Goal: Transaction & Acquisition: Purchase product/service

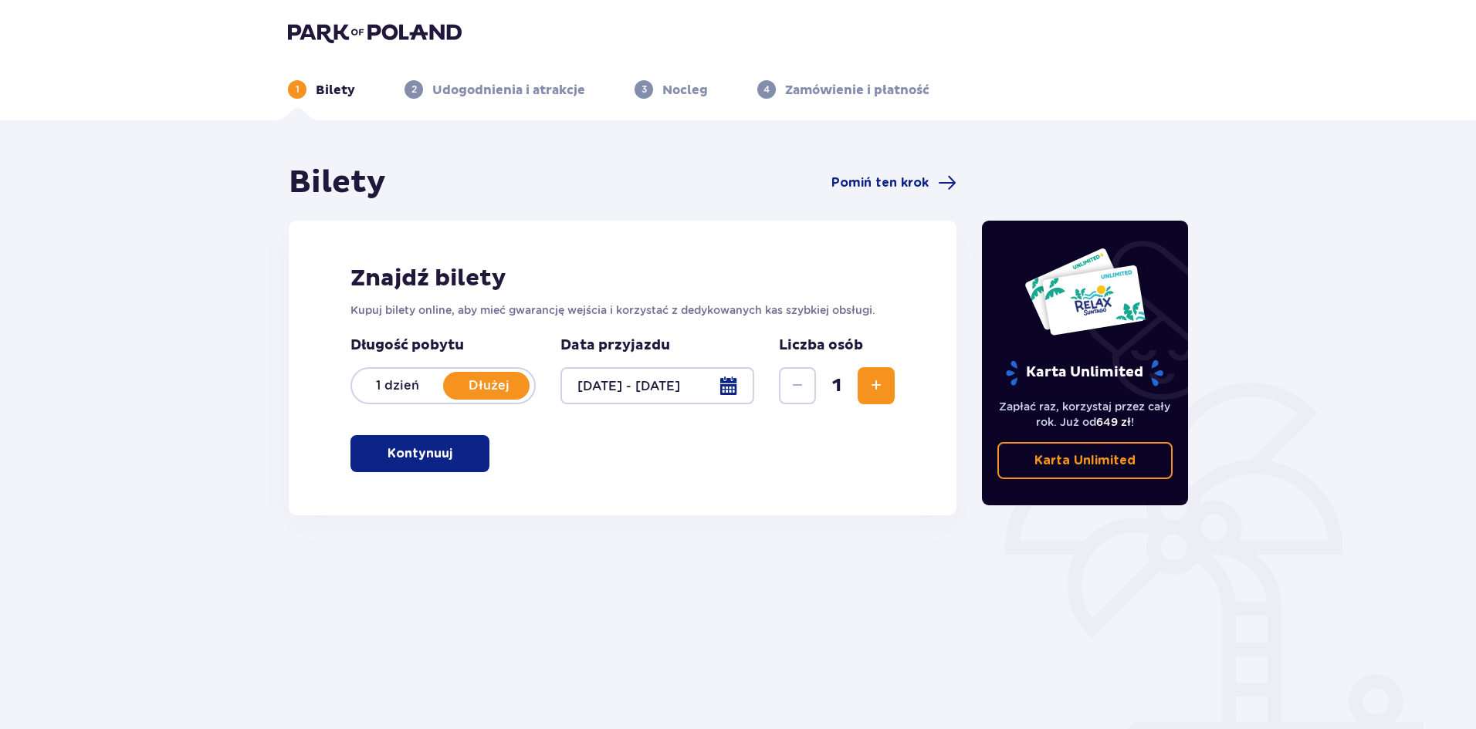
click at [387, 445] on button "Kontynuuj" at bounding box center [419, 453] width 139 height 37
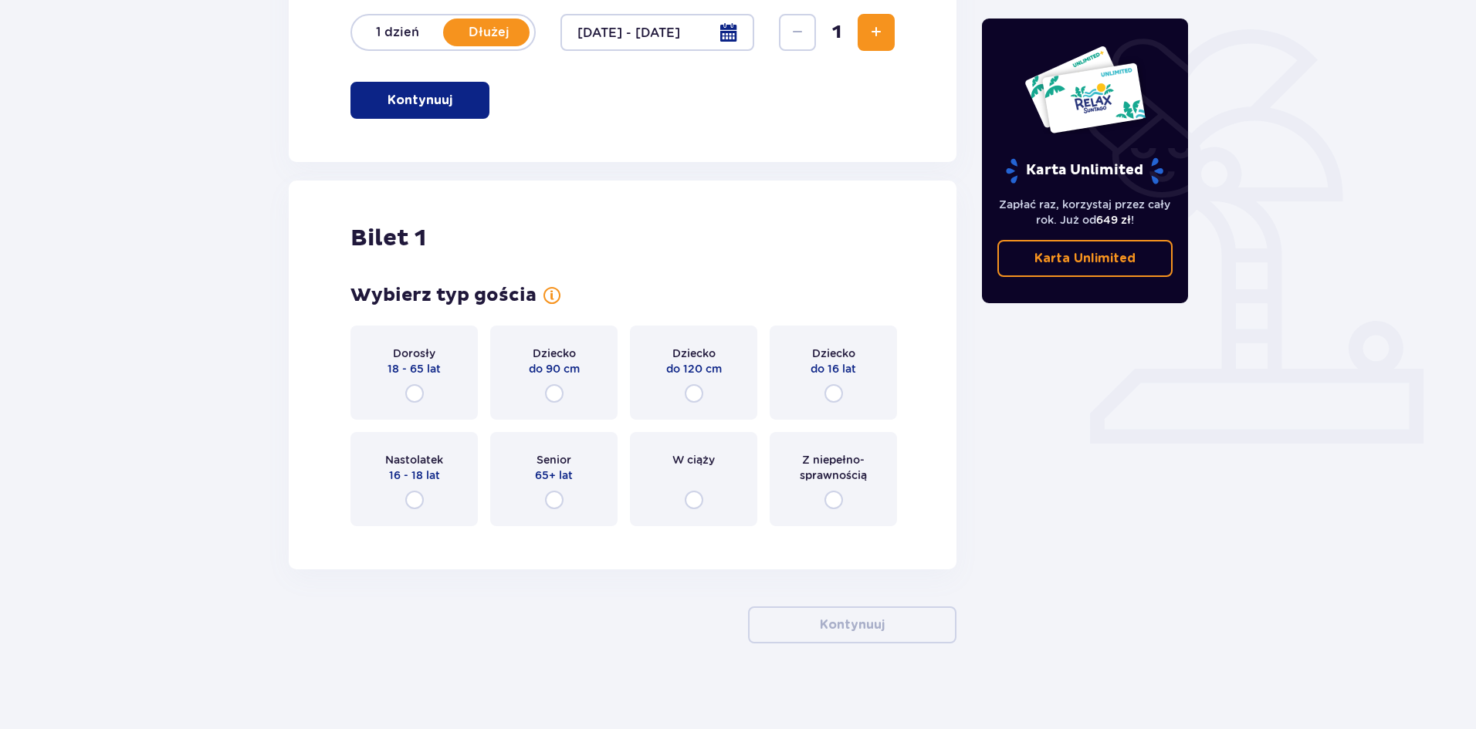
scroll to position [360, 0]
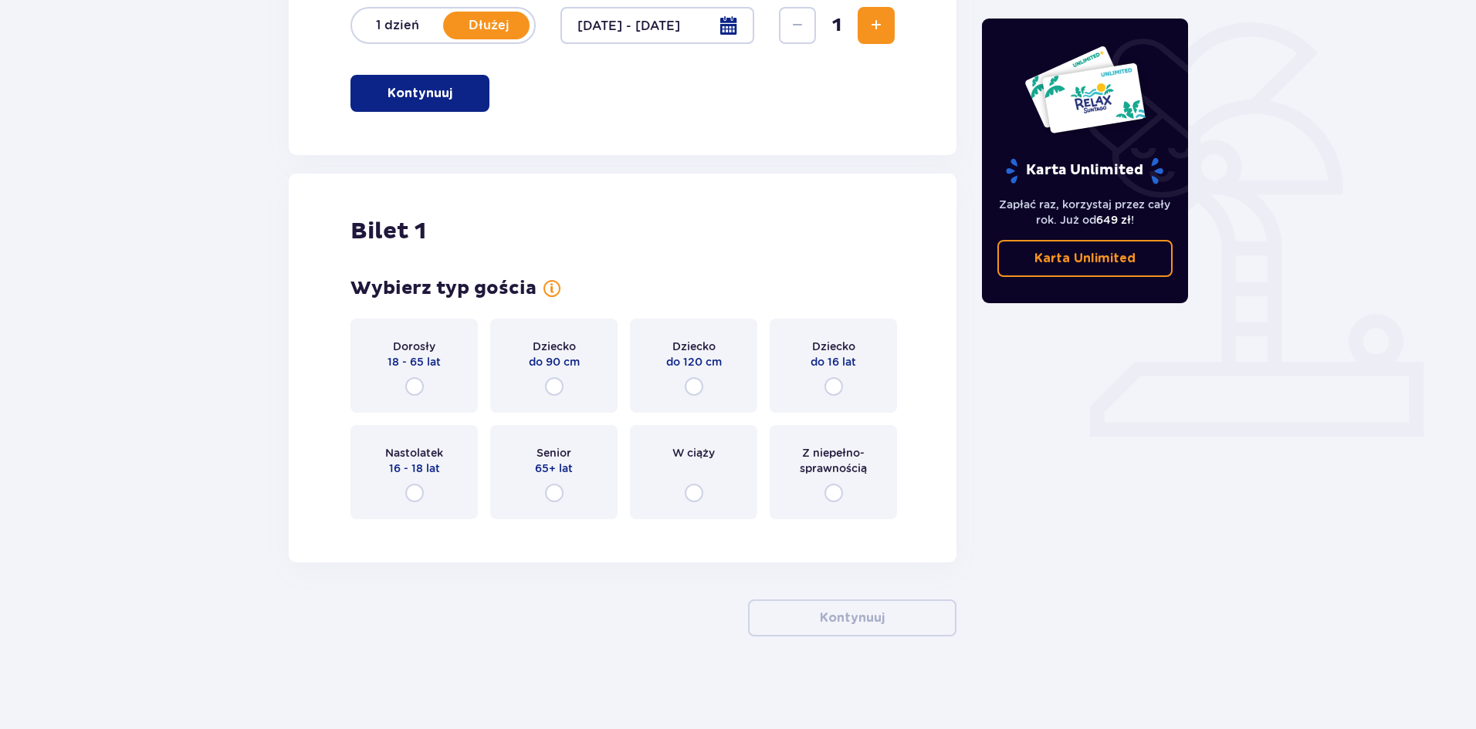
click at [413, 384] on input "radio" at bounding box center [414, 386] width 19 height 19
radio input "true"
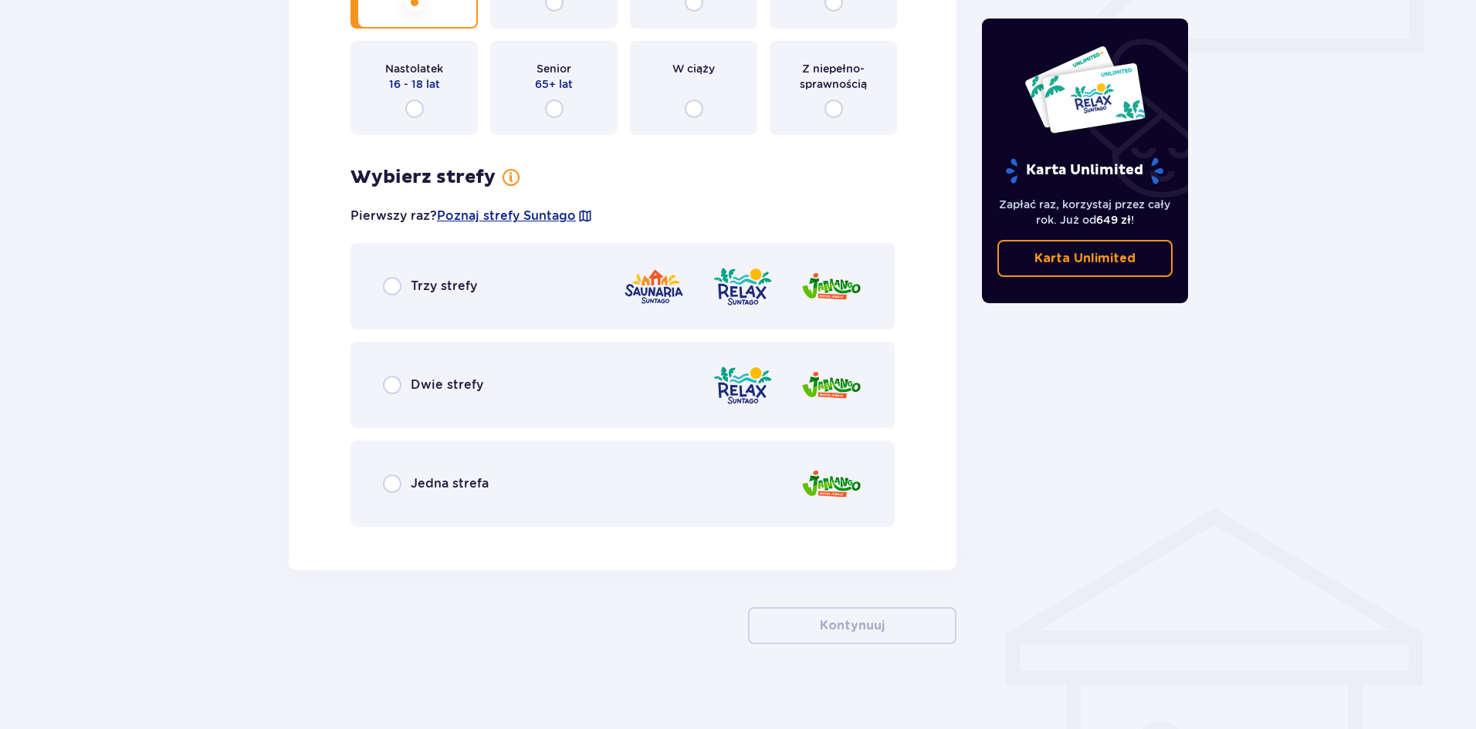
scroll to position [752, 0]
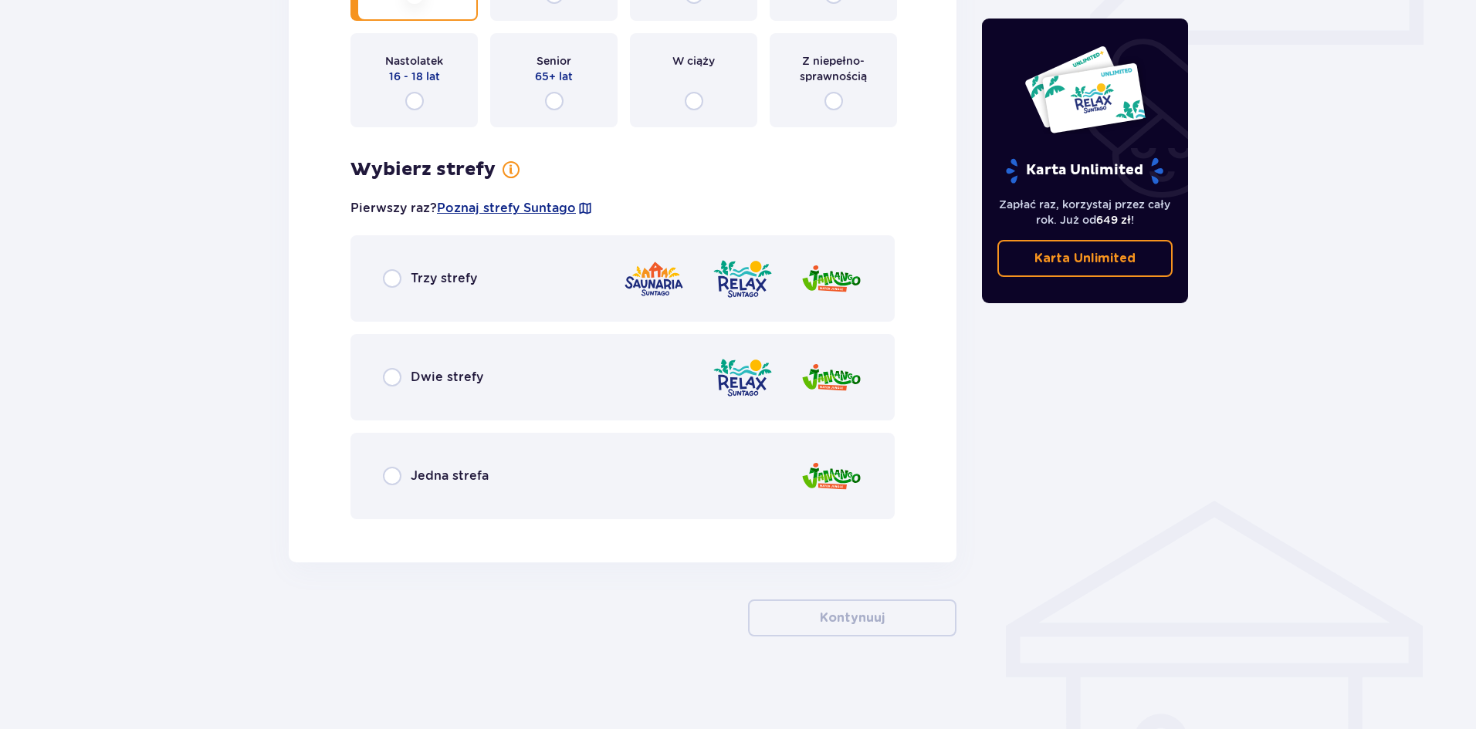
click at [381, 283] on div "Trzy strefy" at bounding box center [622, 278] width 544 height 86
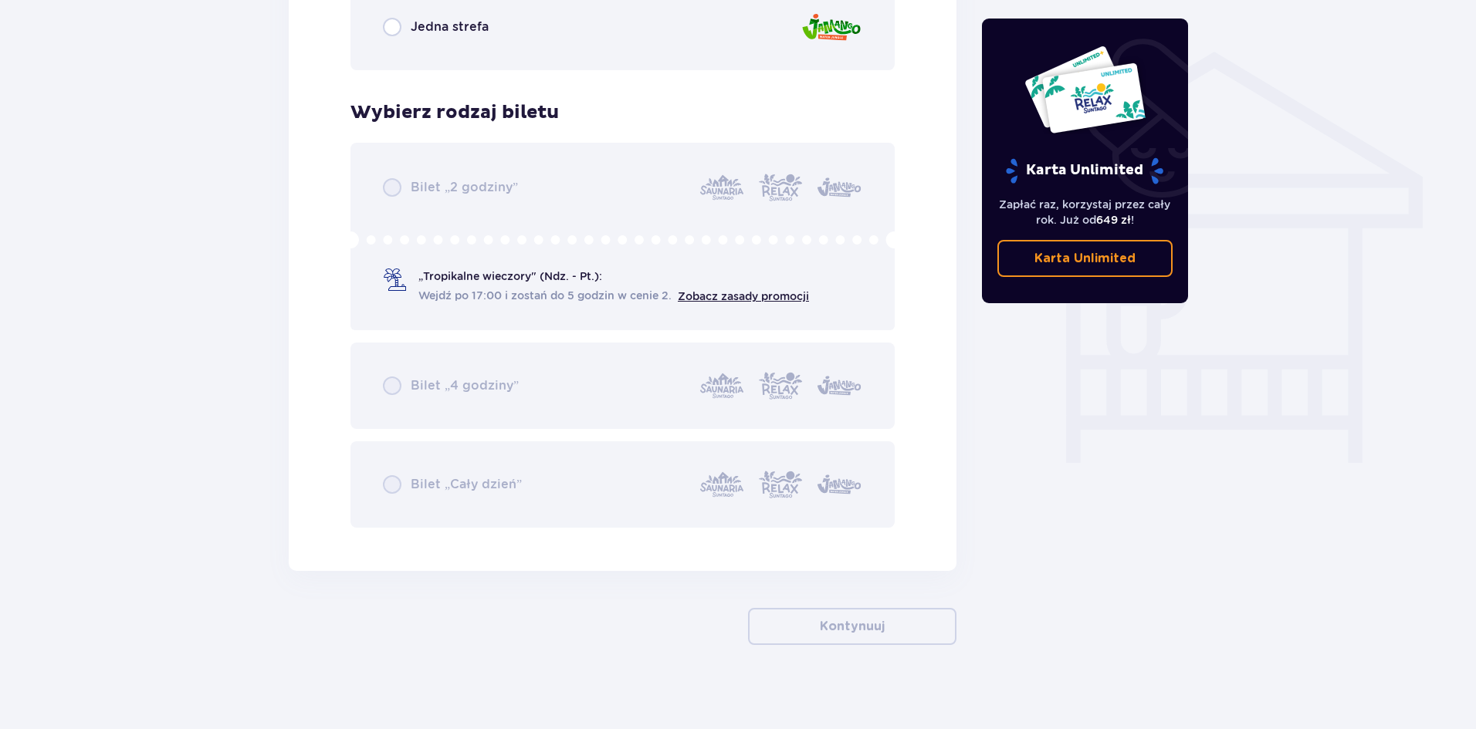
scroll to position [1210, 0]
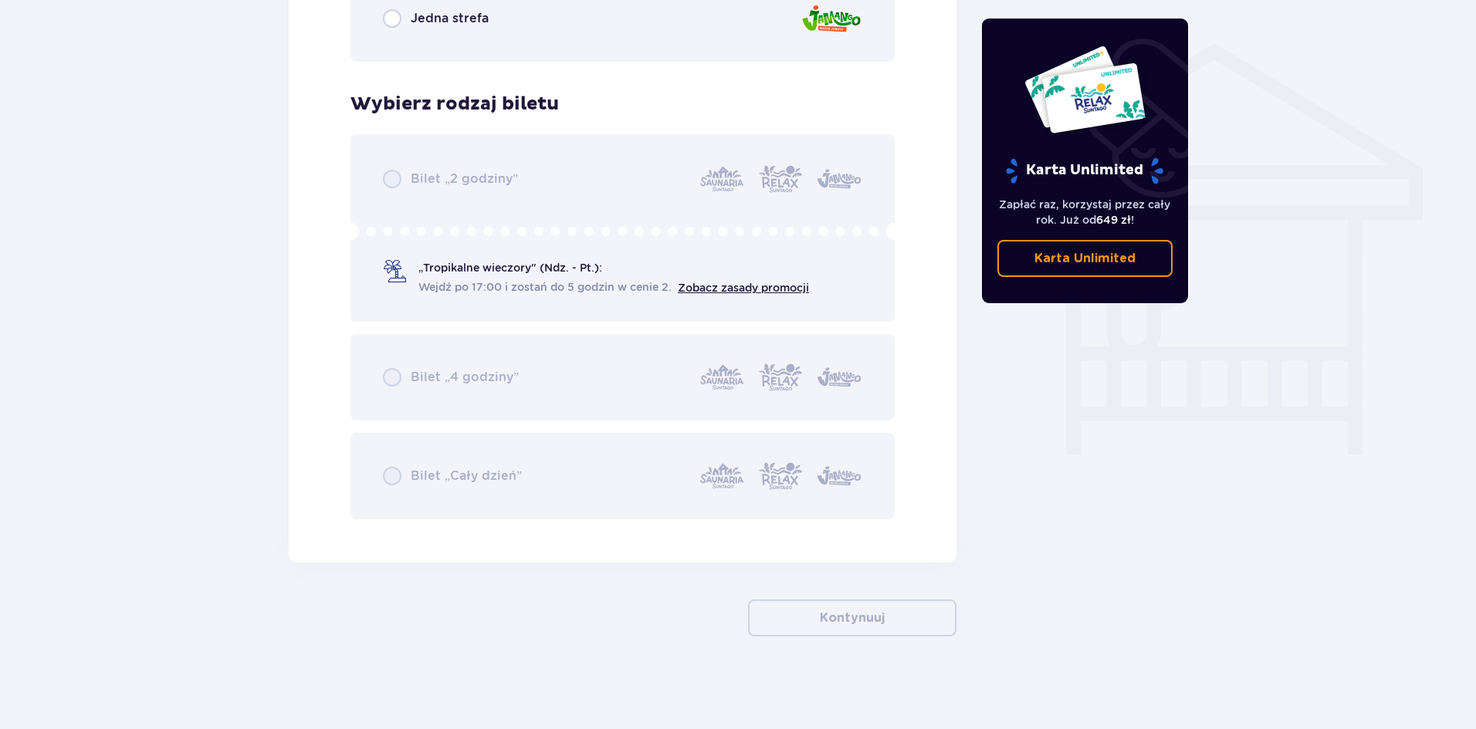
drag, startPoint x: 455, startPoint y: 325, endPoint x: 449, endPoint y: 279, distance: 46.6
click at [455, 320] on div "Bilet „2 godziny” „Tropikalne wieczory" (Ndz. - Pt.): Wejdź po 17:00 i zostań d…" at bounding box center [622, 326] width 544 height 385
drag, startPoint x: 449, startPoint y: 279, endPoint x: 430, endPoint y: 211, distance: 69.9
click at [448, 275] on div "Bilet „2 godziny” „Tropikalne wieczory" (Ndz. - Pt.): Wejdź po 17:00 i zostań d…" at bounding box center [622, 326] width 544 height 385
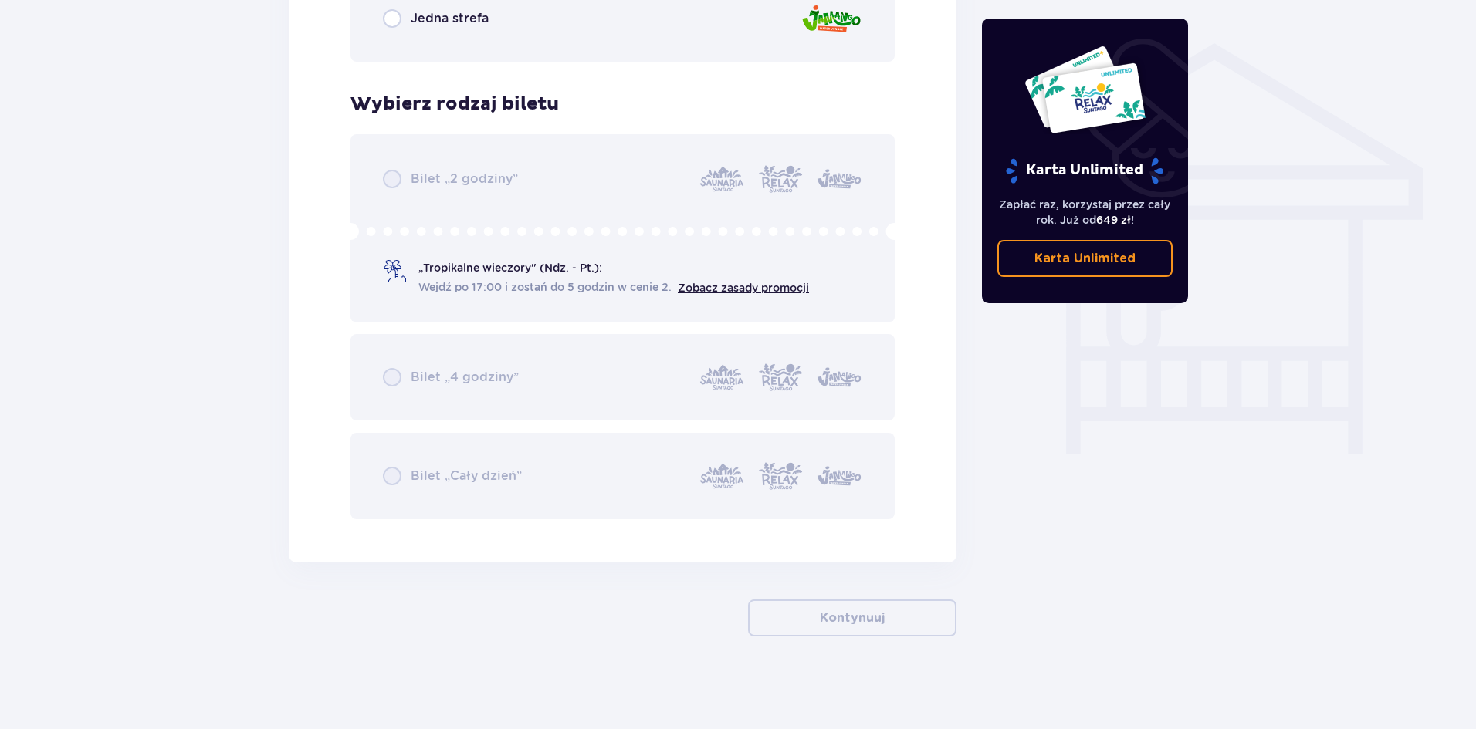
drag, startPoint x: 428, startPoint y: 191, endPoint x: 419, endPoint y: 154, distance: 37.4
click at [428, 186] on div "Bilet „2 godziny” „Tropikalne wieczory" (Ndz. - Pt.): Wejdź po 17:00 i zostań d…" at bounding box center [622, 326] width 544 height 385
drag, startPoint x: 408, startPoint y: 175, endPoint x: 397, endPoint y: 184, distance: 14.4
click at [397, 184] on div "Bilet „2 godziny” „Tropikalne wieczory" (Ndz. - Pt.): Wejdź po 17:00 i zostań d…" at bounding box center [622, 326] width 544 height 385
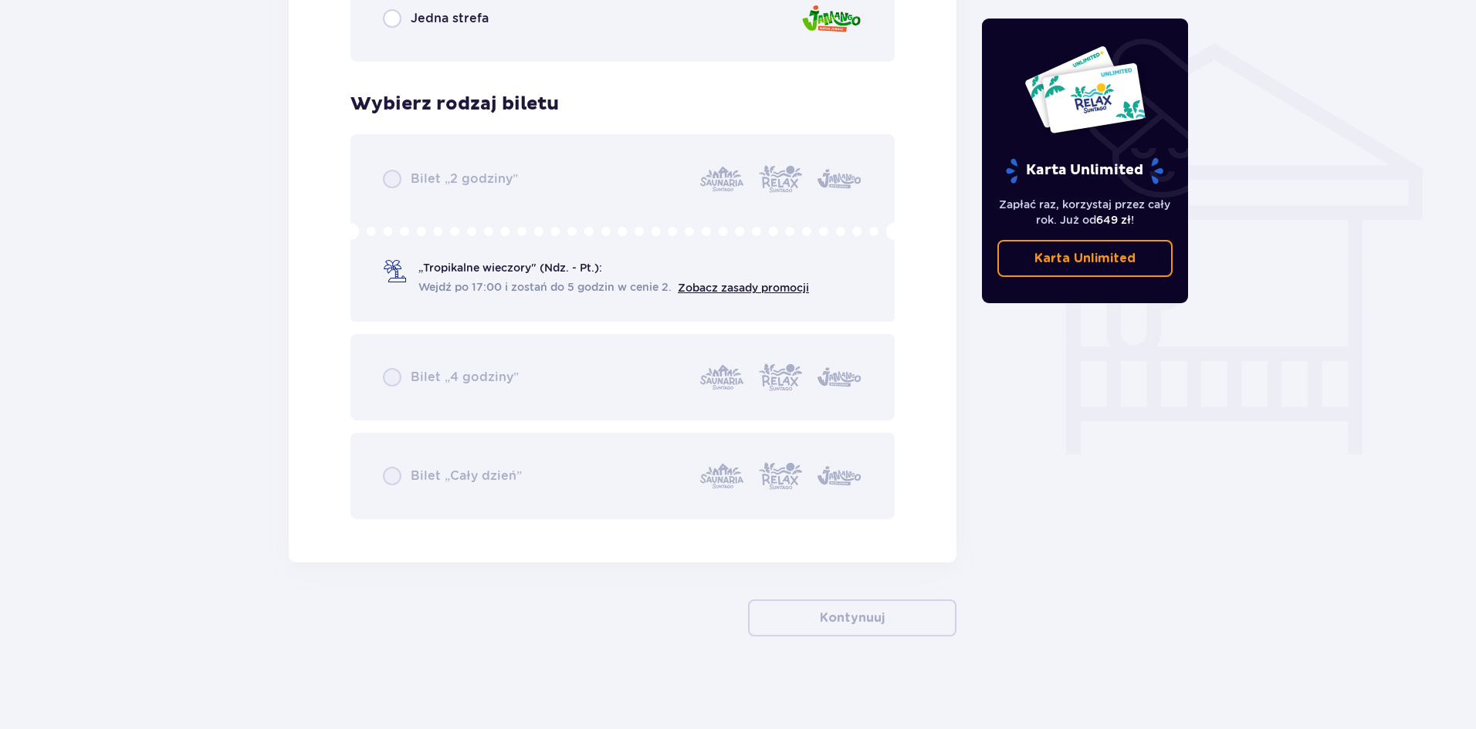
click at [395, 178] on div "Bilet „2 godziny” „Tropikalne wieczory" (Ndz. - Pt.): Wejdź po 17:00 i zostań d…" at bounding box center [622, 326] width 544 height 385
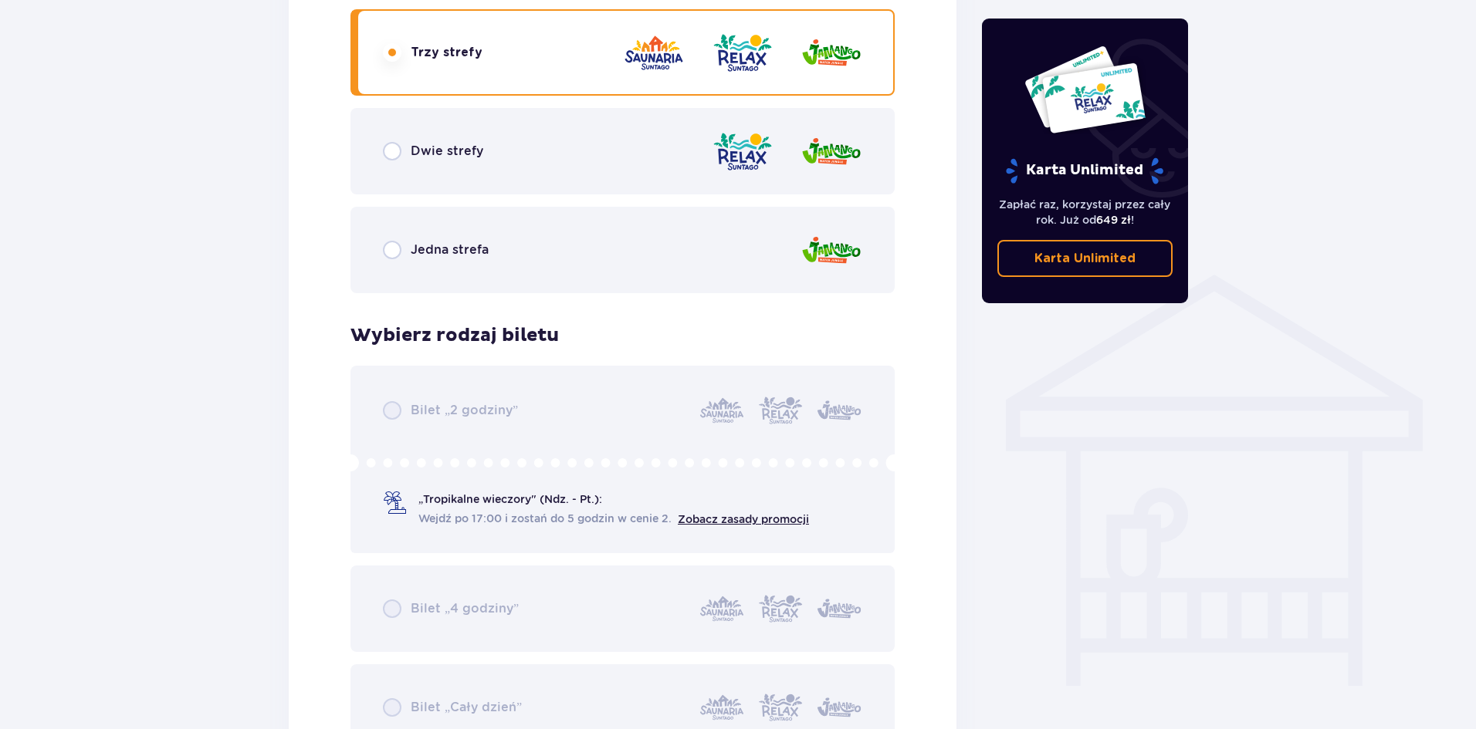
click at [404, 152] on div "Dwie strefy" at bounding box center [433, 151] width 100 height 19
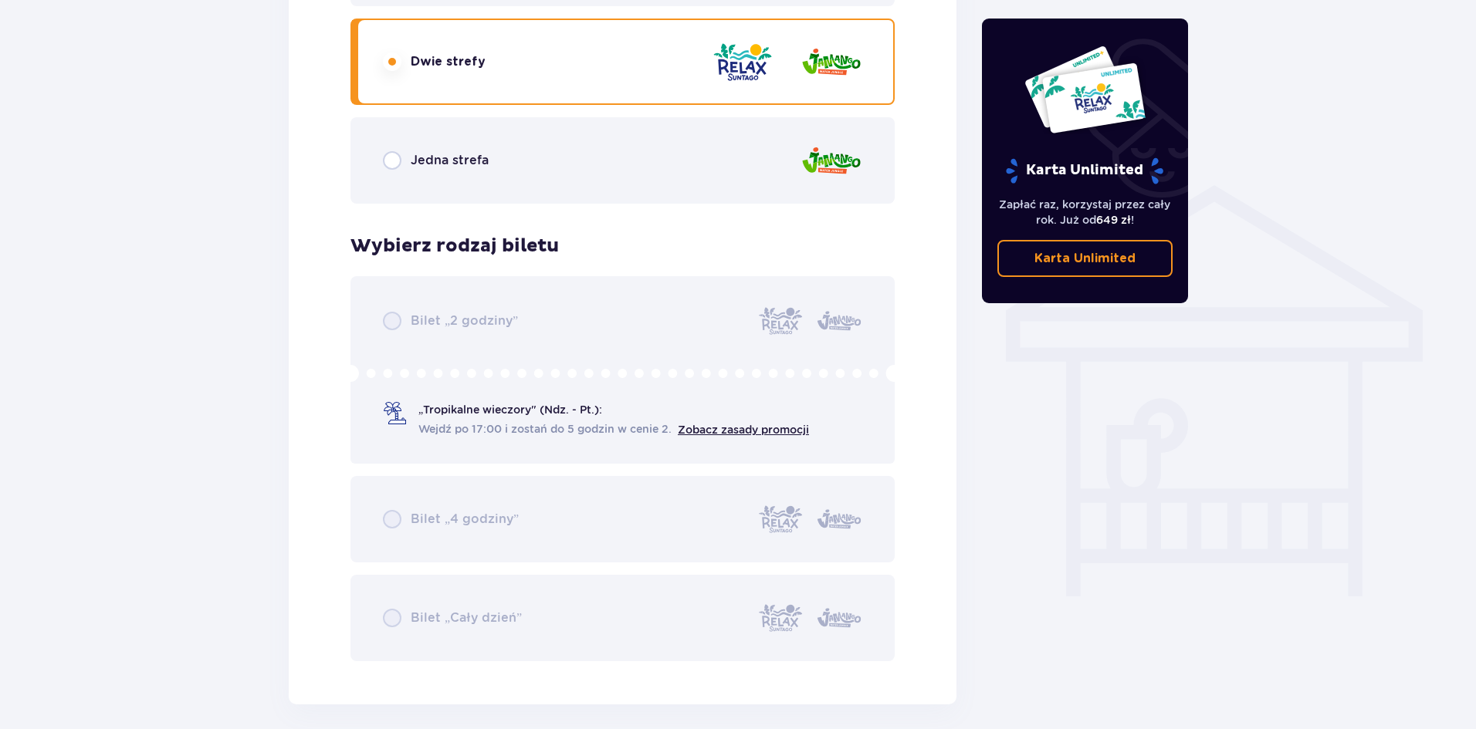
scroll to position [901, 0]
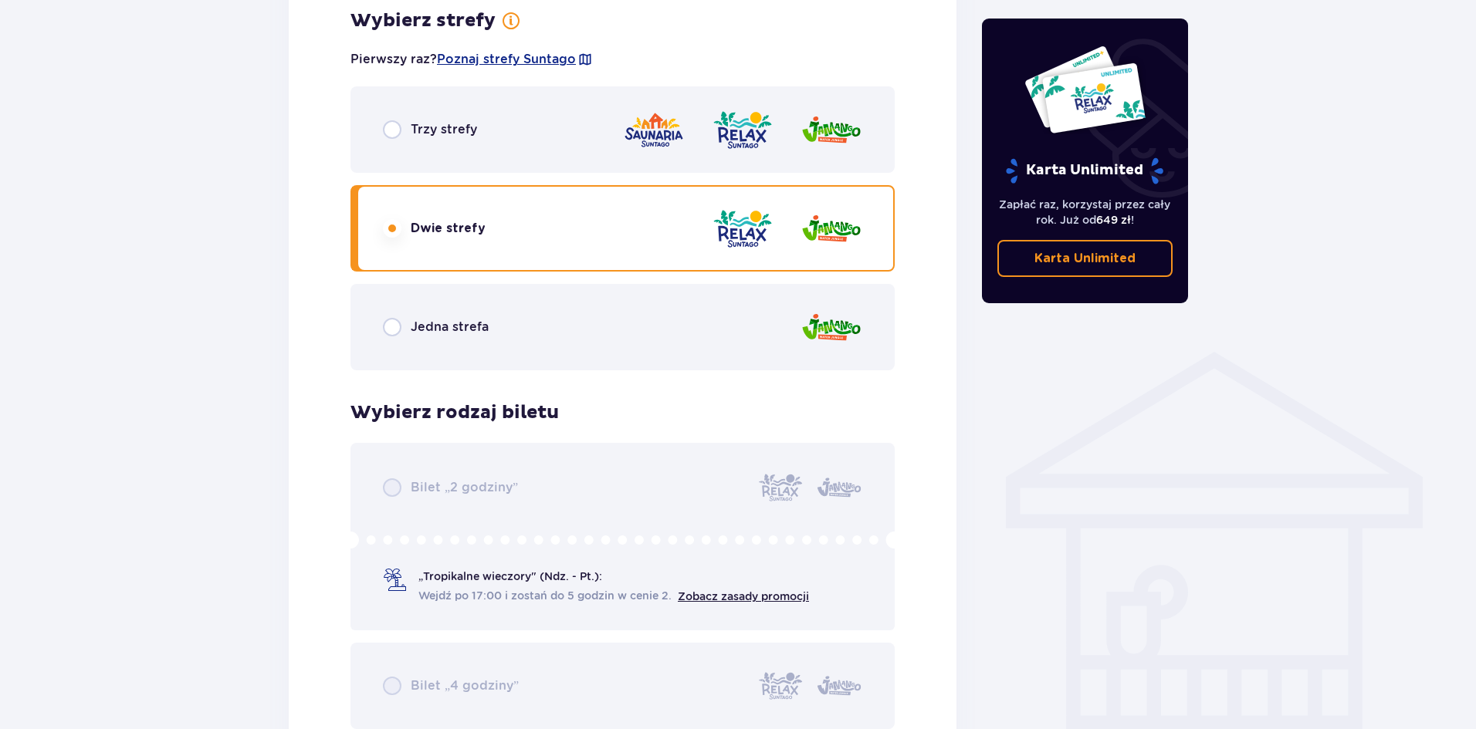
click at [458, 125] on span "Trzy strefy" at bounding box center [444, 129] width 66 height 17
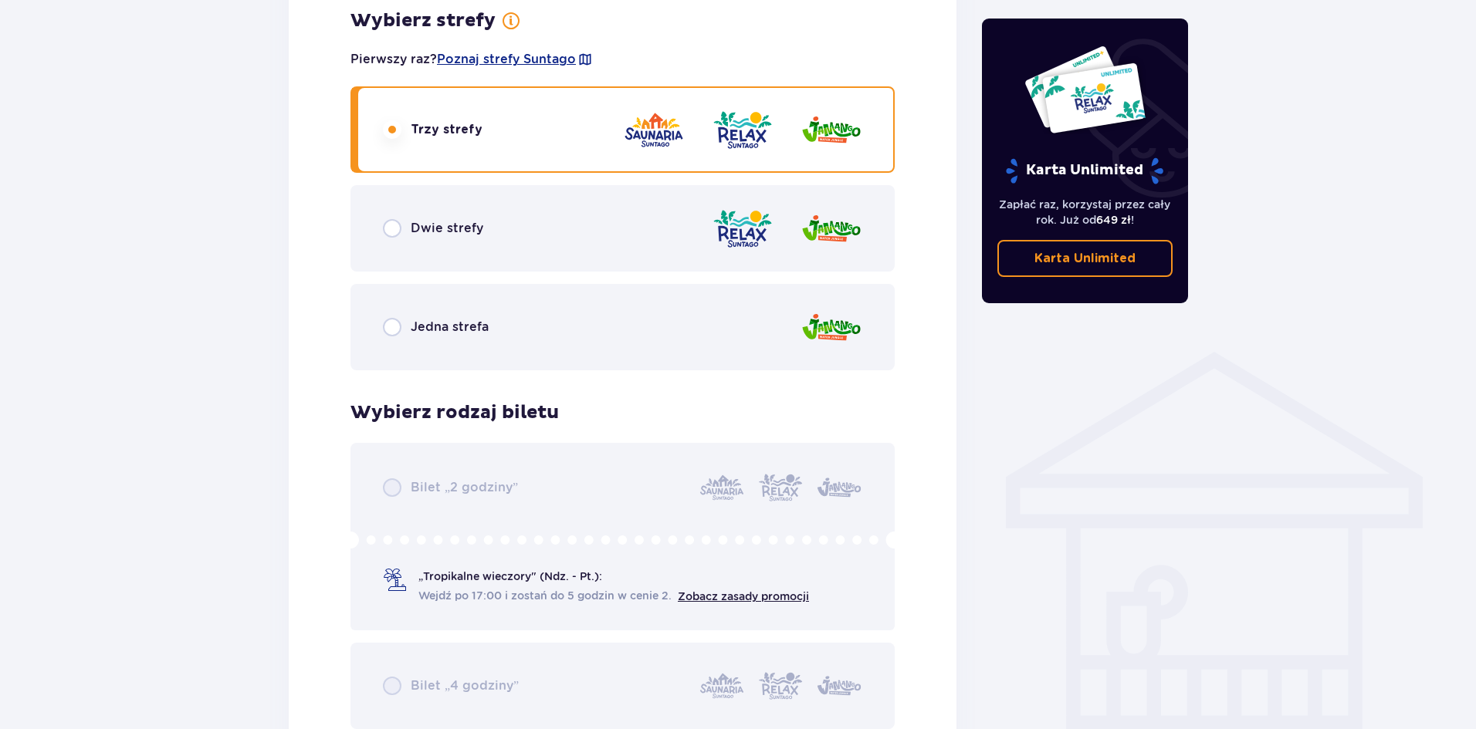
scroll to position [1133, 0]
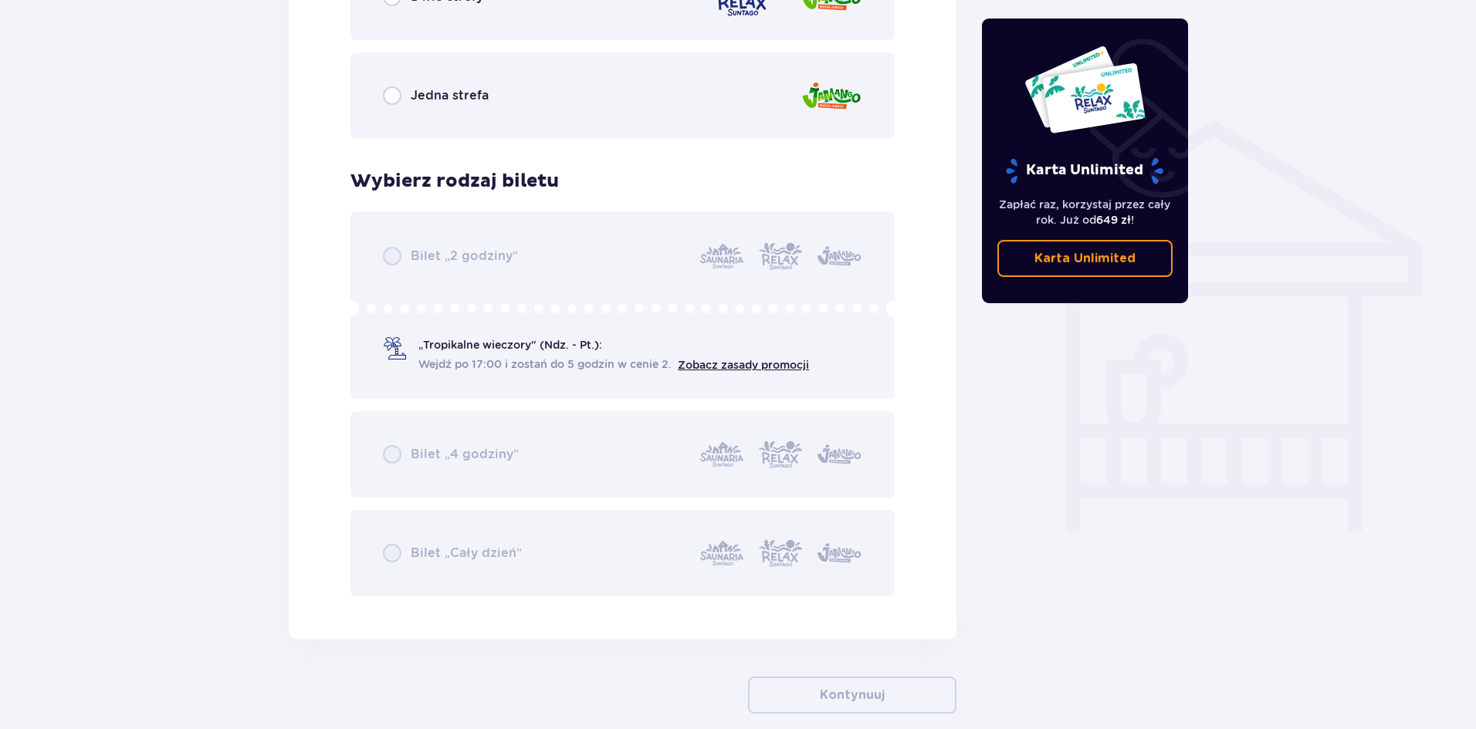
click at [593, 365] on div "Bilet „2 godziny” „Tropikalne wieczory" (Ndz. - Pt.): Wejdź po 17:00 i zostań d…" at bounding box center [622, 403] width 544 height 385
click at [678, 334] on div "Bilet „2 godziny” „Tropikalne wieczory" (Ndz. - Pt.): Wejdź po 17:00 i zostań d…" at bounding box center [622, 403] width 544 height 385
click at [713, 338] on div "Bilet „2 godziny” „Tropikalne wieczory" (Ndz. - Pt.): Wejdź po 17:00 i zostań d…" at bounding box center [622, 403] width 544 height 385
click at [403, 335] on div "Bilet „2 godziny” „Tropikalne wieczory" (Ndz. - Pt.): Wejdź po 17:00 i zostań d…" at bounding box center [622, 403] width 544 height 385
drag, startPoint x: 394, startPoint y: 347, endPoint x: 394, endPoint y: 362, distance: 15.4
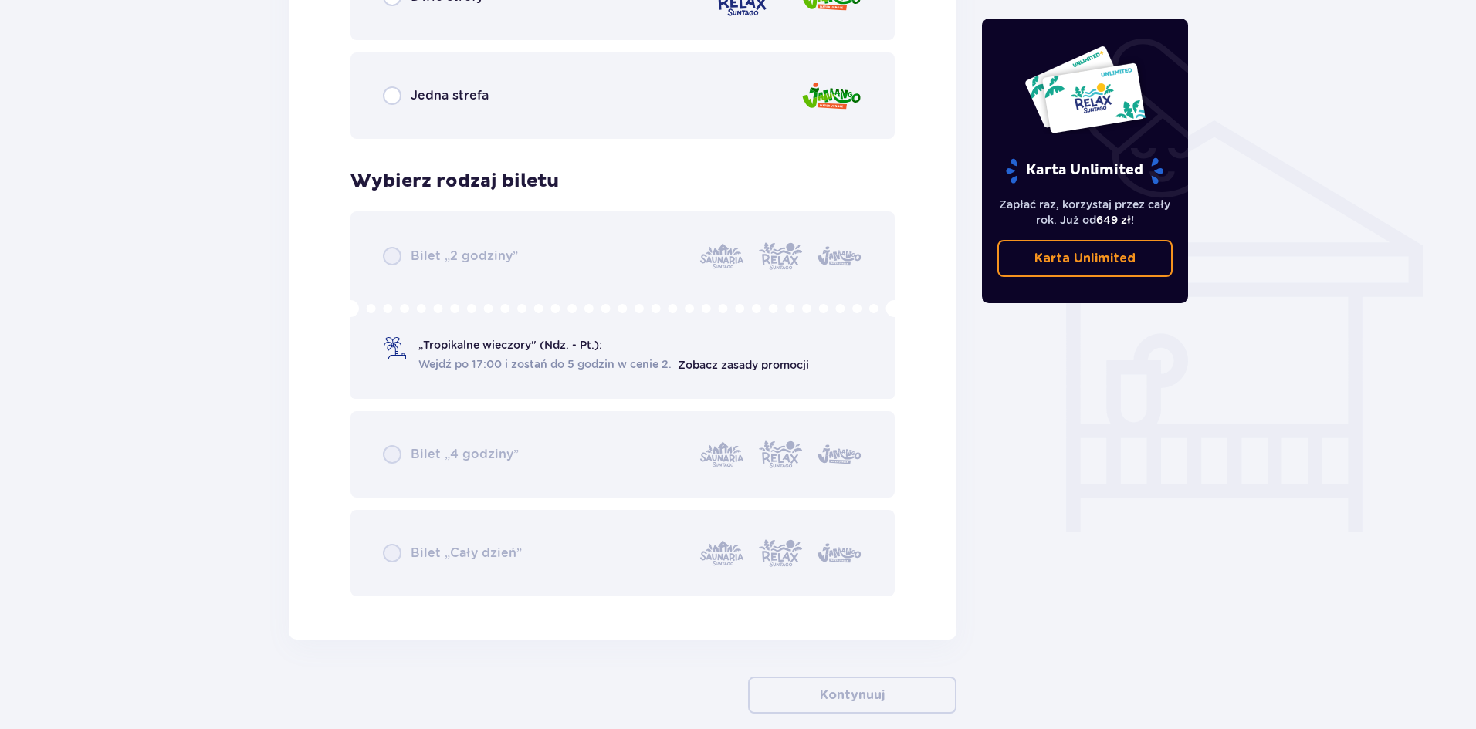
click at [394, 352] on div "Bilet „2 godziny” „Tropikalne wieczory" (Ndz. - Pt.): Wejdź po 17:00 i zostań d…" at bounding box center [622, 403] width 544 height 385
click at [831, 488] on div "Bilet „2 godziny” „Tropikalne wieczory" (Ndz. - Pt.): Wejdź po 17:00 i zostań d…" at bounding box center [622, 403] width 544 height 385
click at [761, 384] on div "Bilet „2 godziny” „Tropikalne wieczory" (Ndz. - Pt.): Wejdź po 17:00 i zostań d…" at bounding box center [622, 403] width 544 height 385
click at [752, 365] on div "Bilet „2 godziny” „Tropikalne wieczory" (Ndz. - Pt.): Wejdź po 17:00 i zostań d…" at bounding box center [622, 403] width 544 height 385
click at [752, 363] on div "Bilet „2 godziny” „Tropikalne wieczory" (Ndz. - Pt.): Wejdź po 17:00 i zostań d…" at bounding box center [622, 403] width 544 height 385
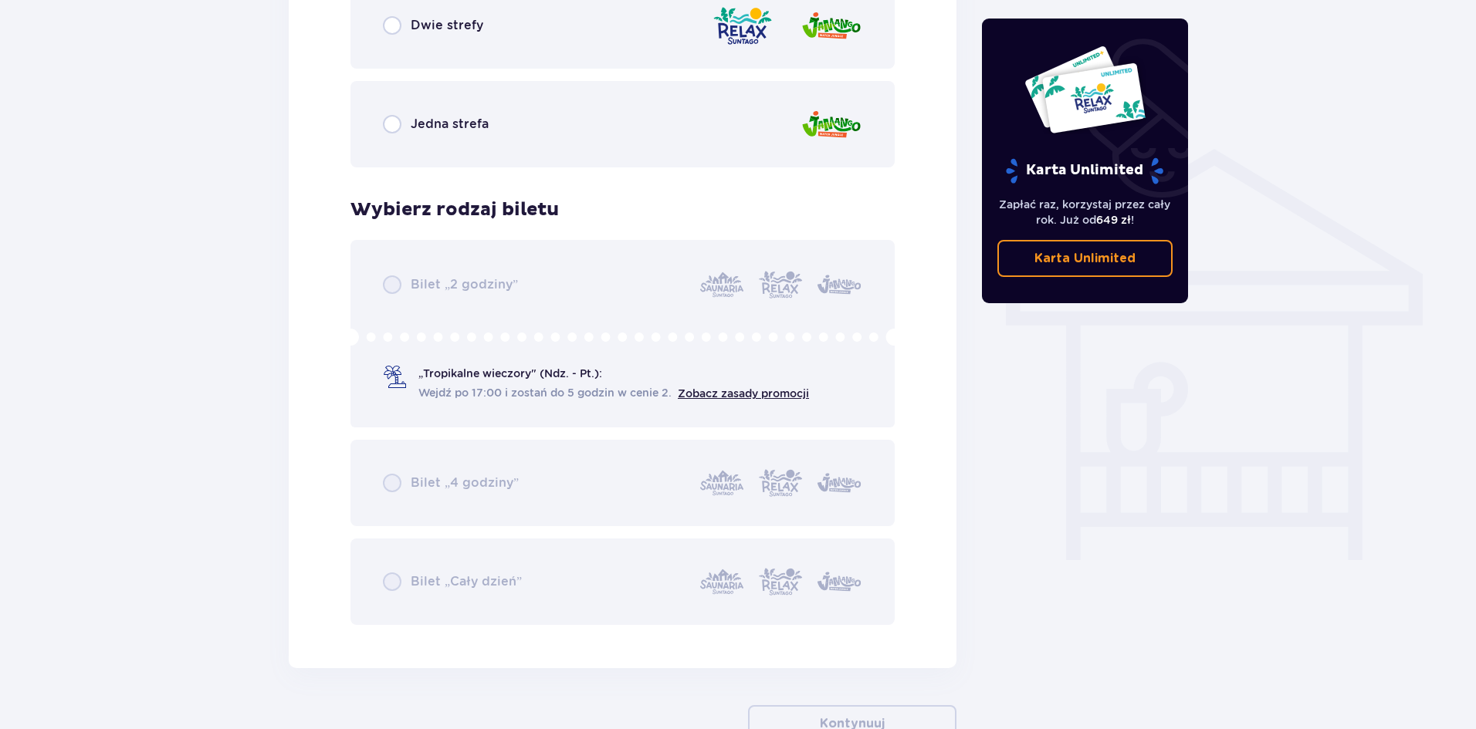
scroll to position [1210, 0]
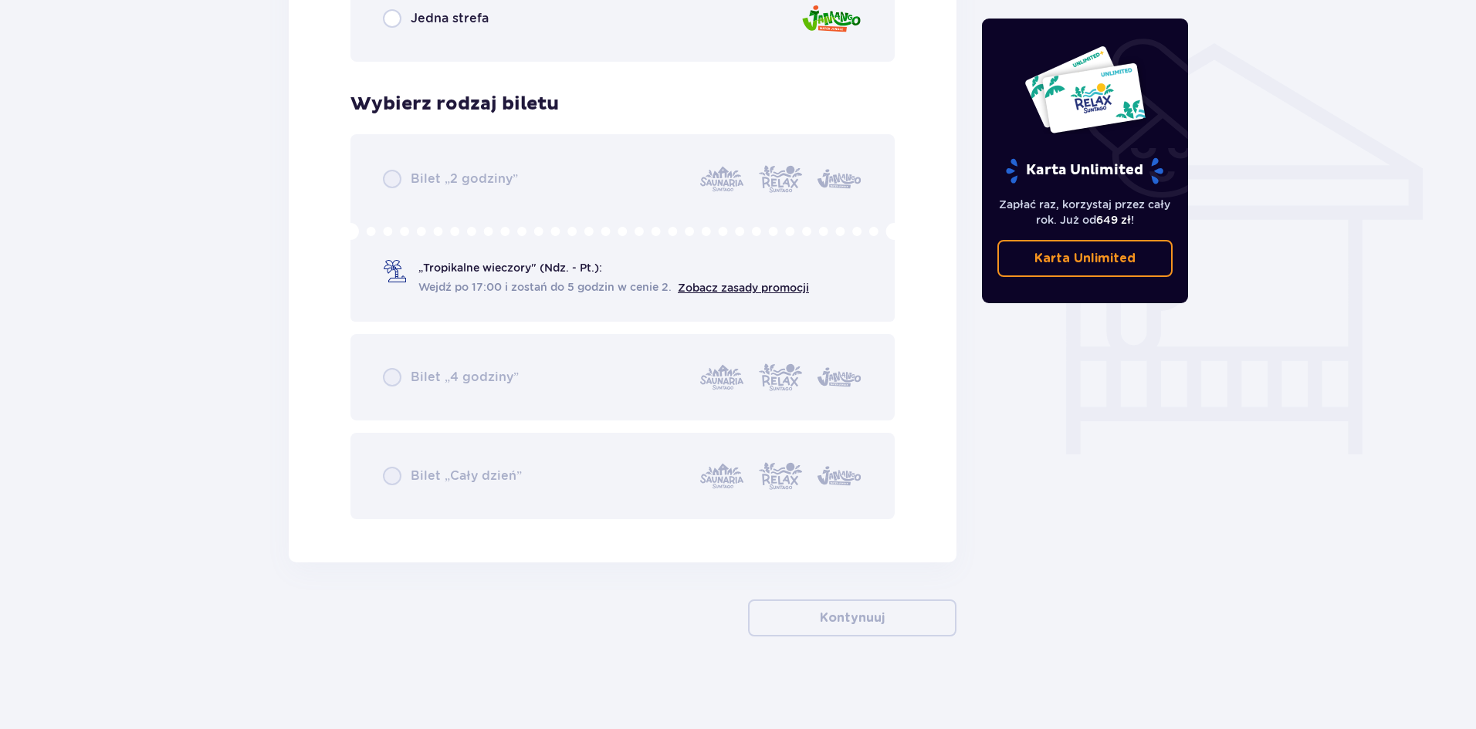
click at [427, 405] on div "Bilet „2 godziny” „Tropikalne wieczory" (Ndz. - Pt.): Wejdź po 17:00 i zostań d…" at bounding box center [622, 326] width 544 height 385
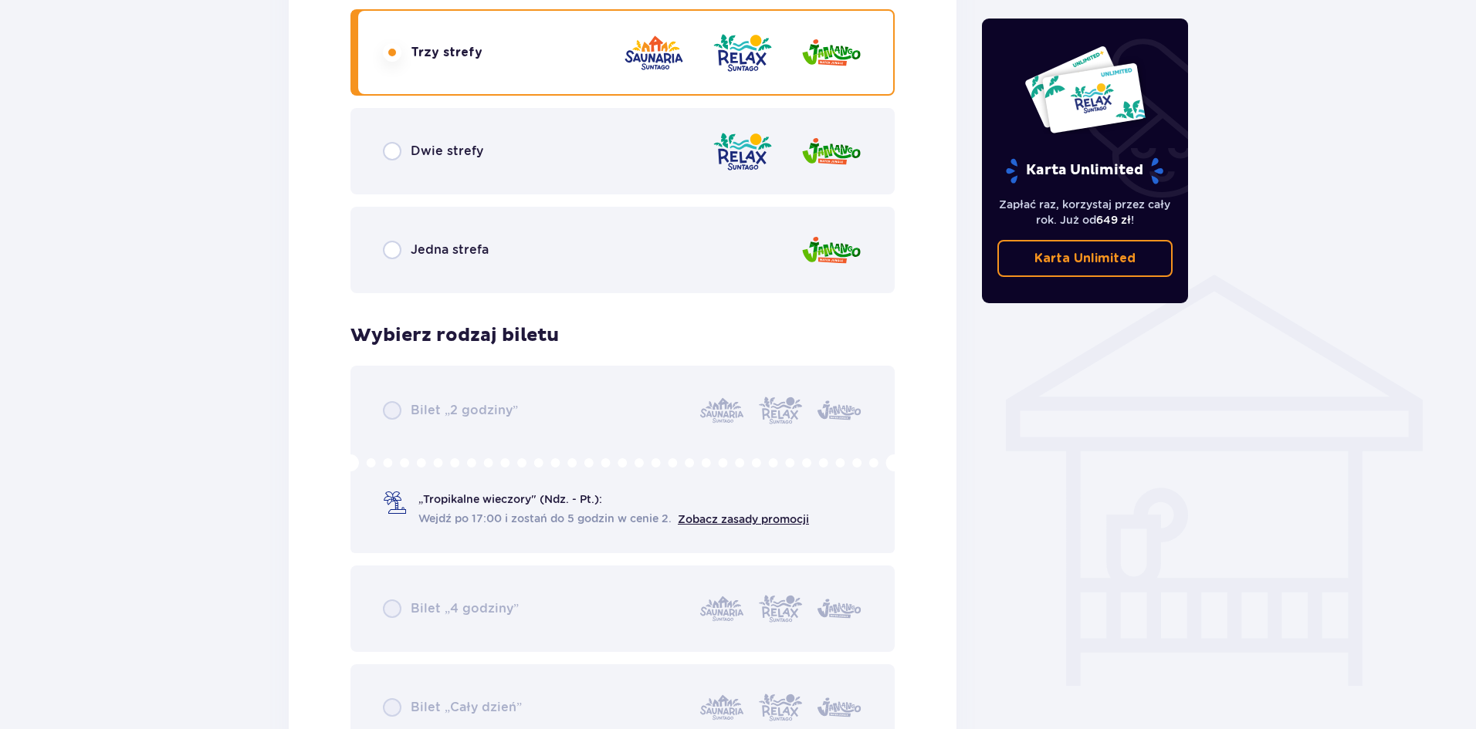
click at [418, 259] on span "Jedna strefa" at bounding box center [450, 250] width 78 height 17
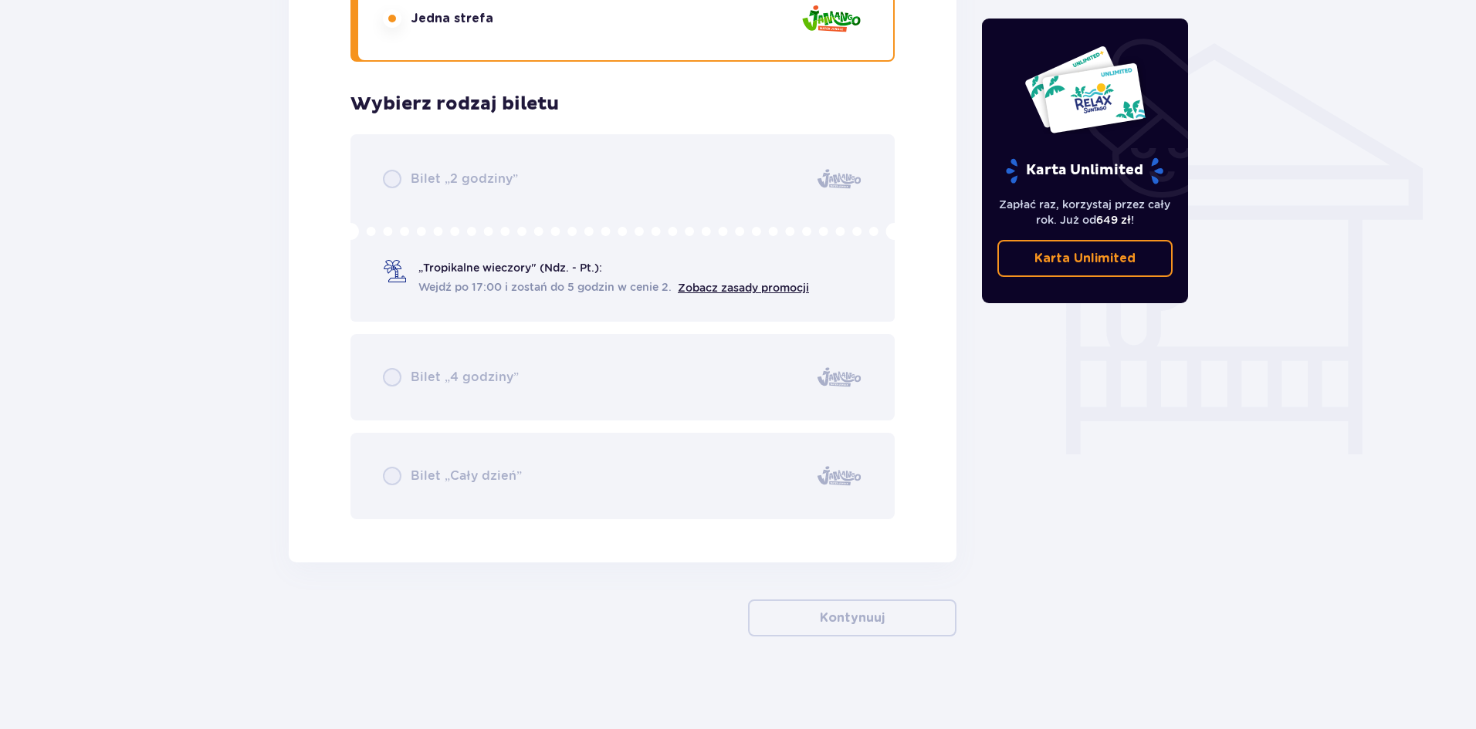
click at [456, 276] on div "Bilet „2 godziny” „Tropikalne wieczory" (Ndz. - Pt.): Wejdź po 17:00 i zostań d…" at bounding box center [622, 326] width 544 height 385
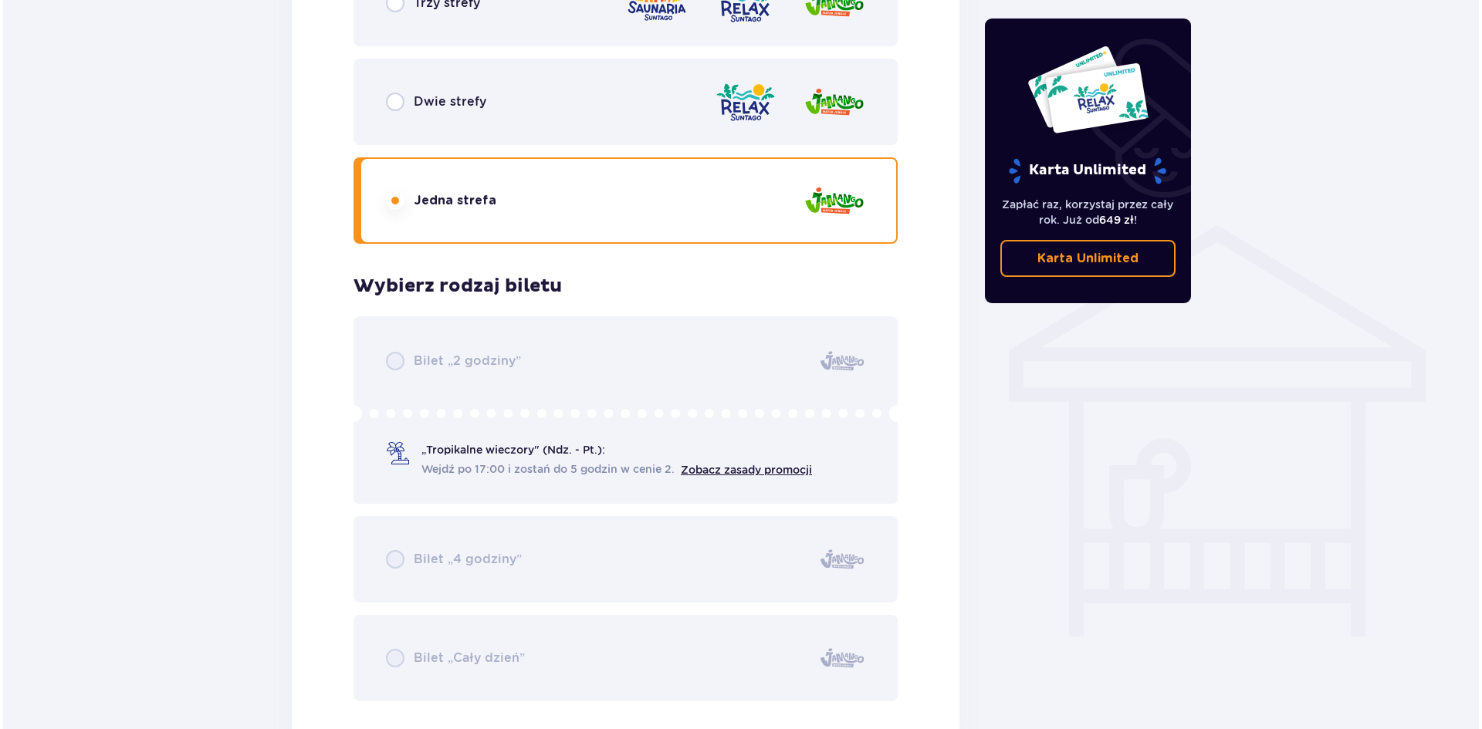
scroll to position [747, 0]
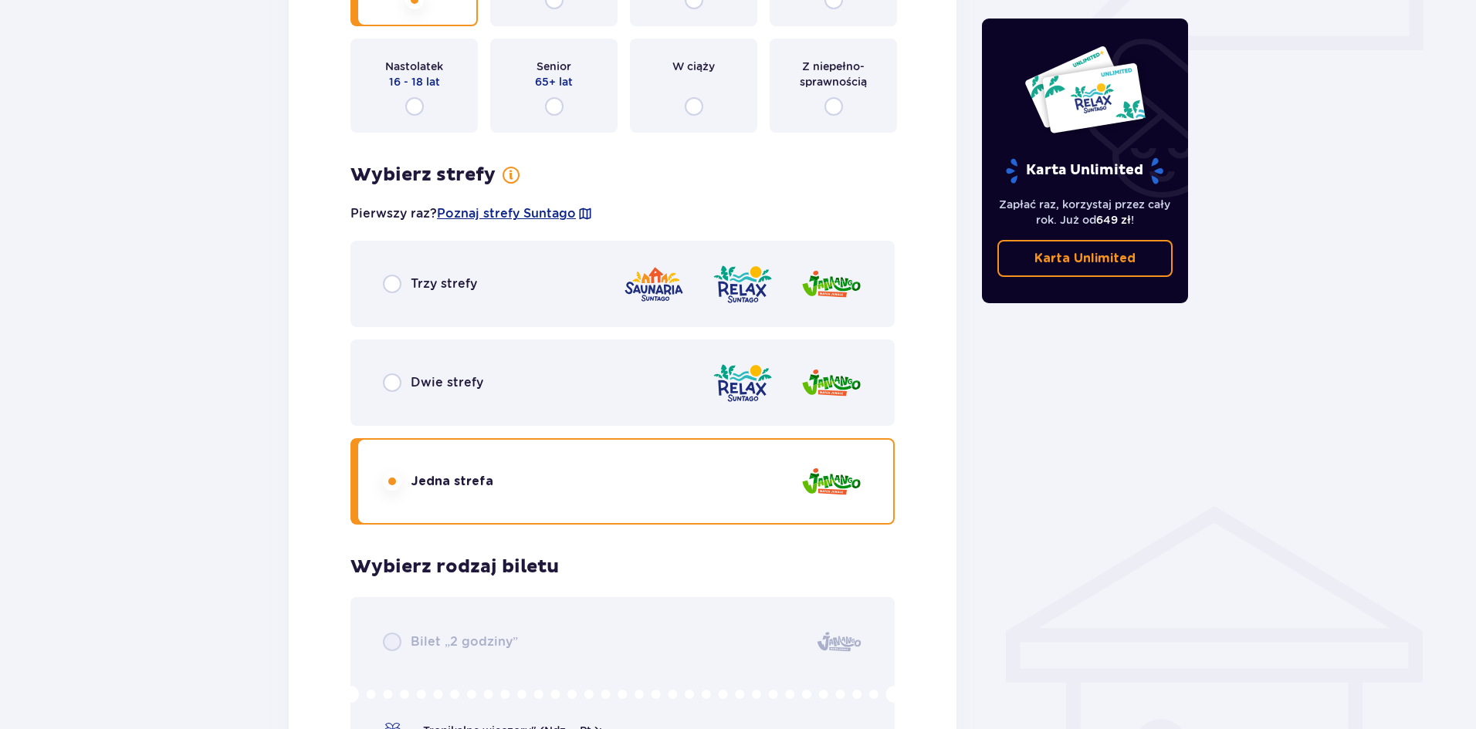
click at [460, 267] on div "Trzy strefy" at bounding box center [622, 284] width 544 height 86
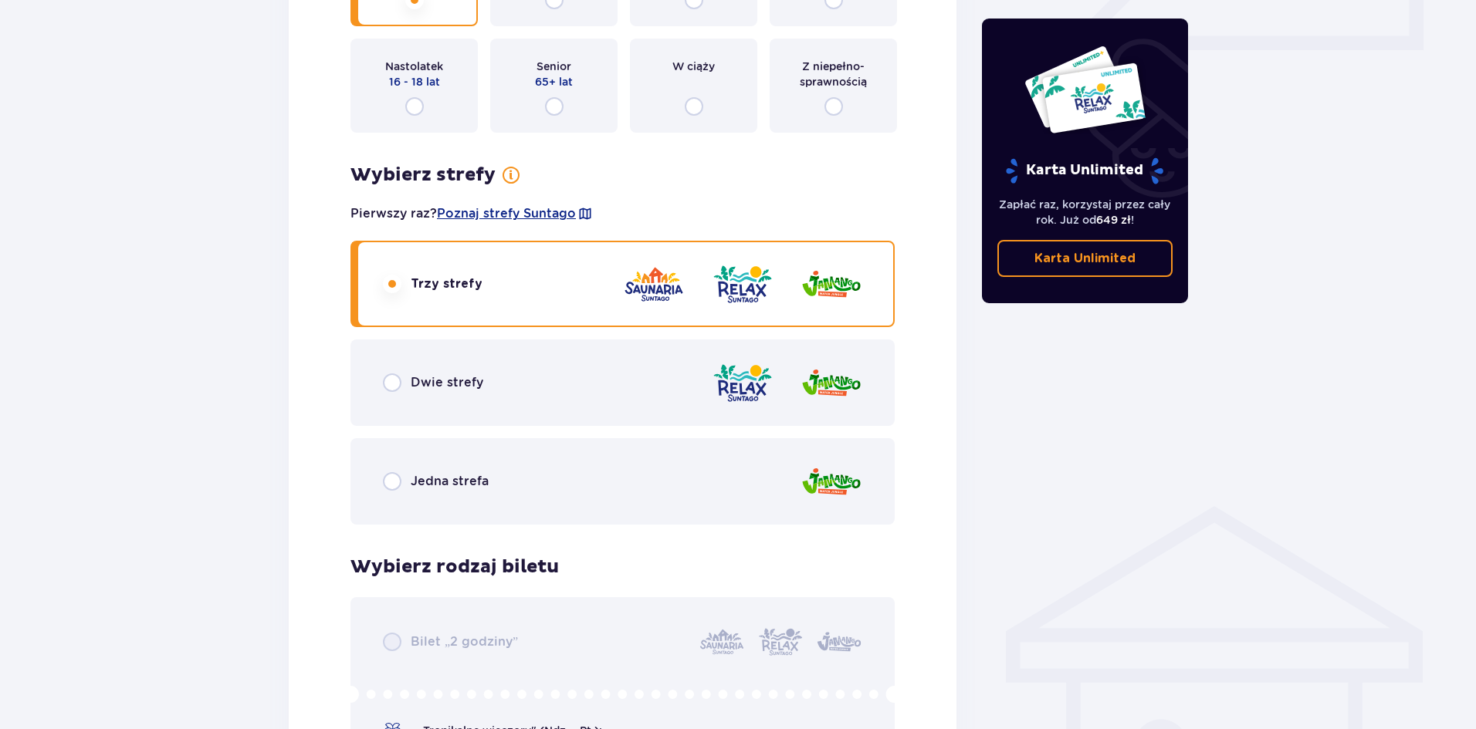
click at [460, 354] on div "Dwie strefy" at bounding box center [622, 383] width 544 height 86
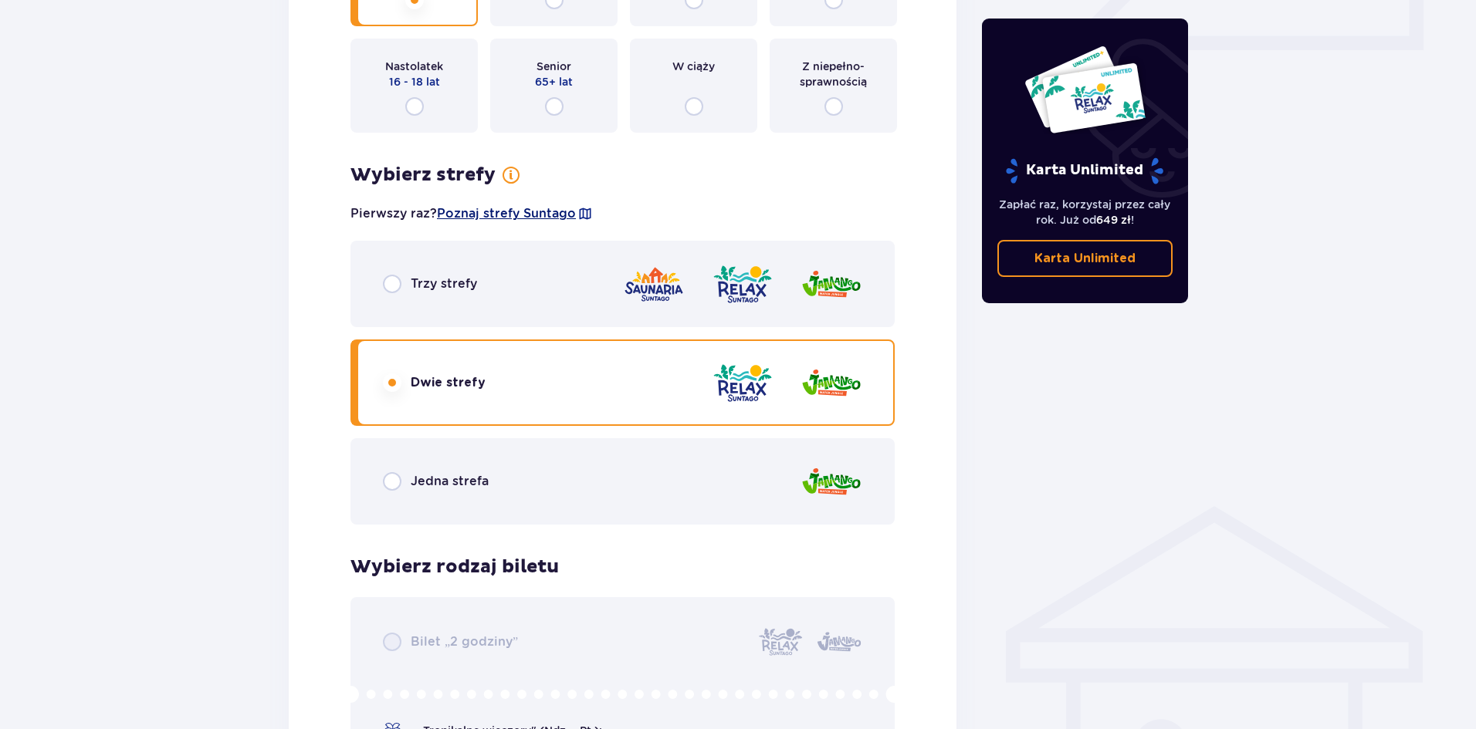
click at [472, 215] on span "Poznaj strefy Suntago" at bounding box center [506, 213] width 139 height 17
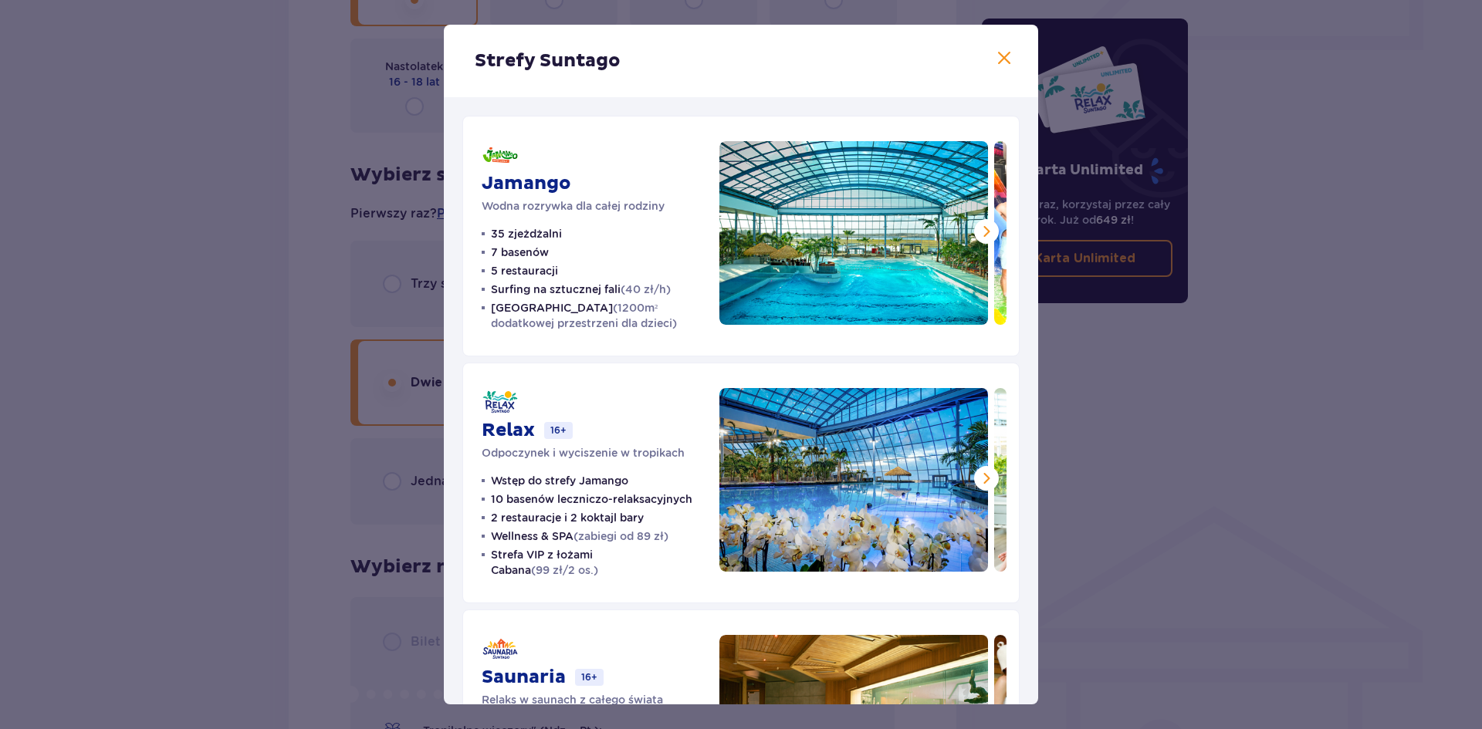
click at [980, 224] on span at bounding box center [986, 231] width 19 height 19
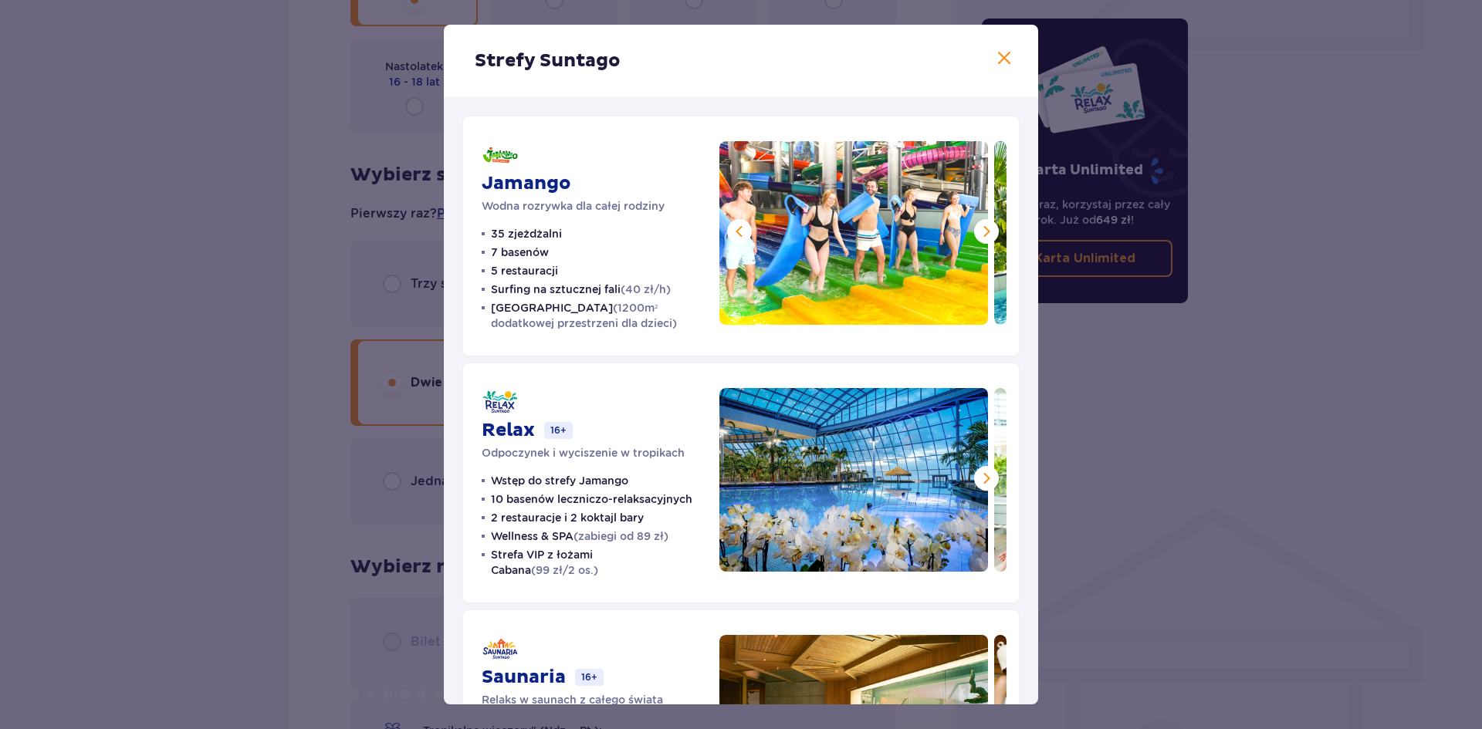
click at [980, 224] on span at bounding box center [986, 231] width 19 height 19
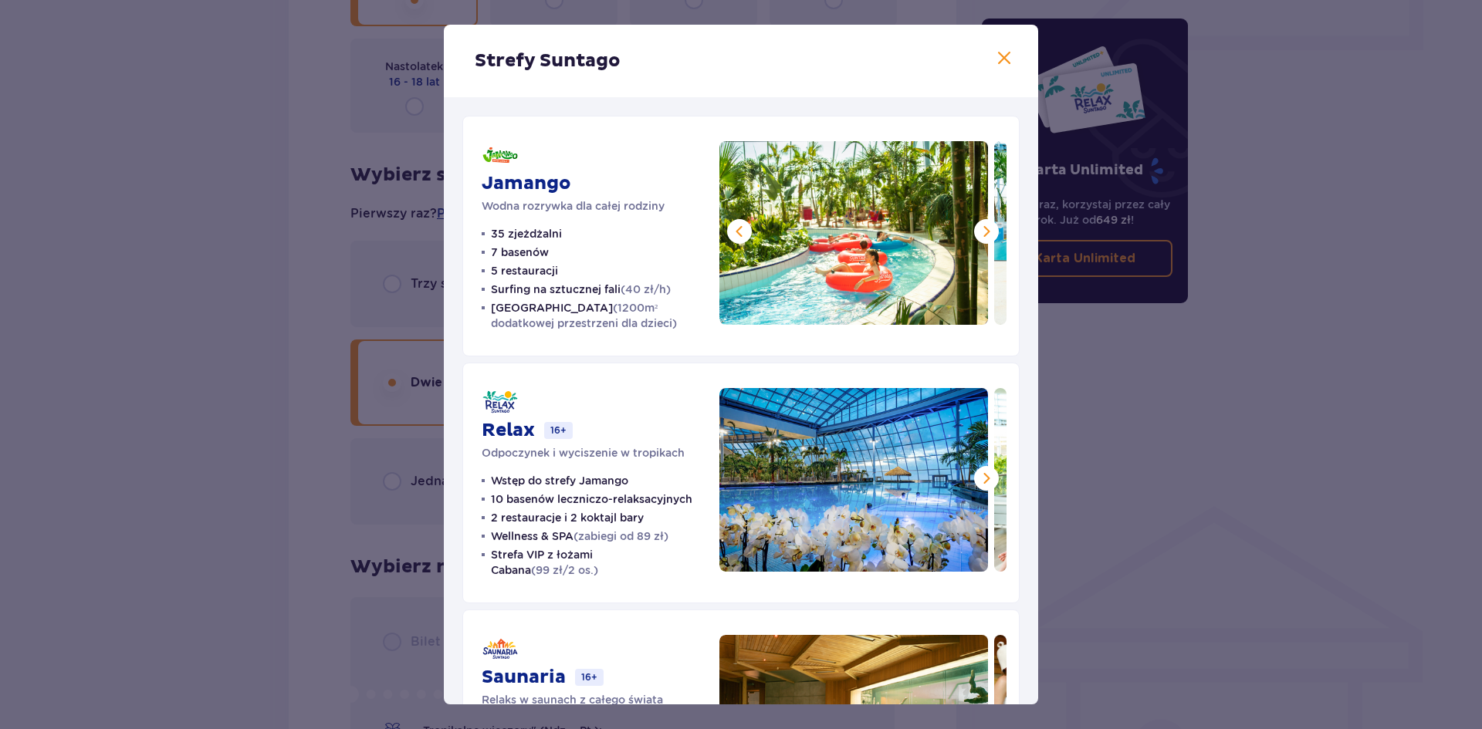
click at [980, 224] on span at bounding box center [986, 231] width 19 height 19
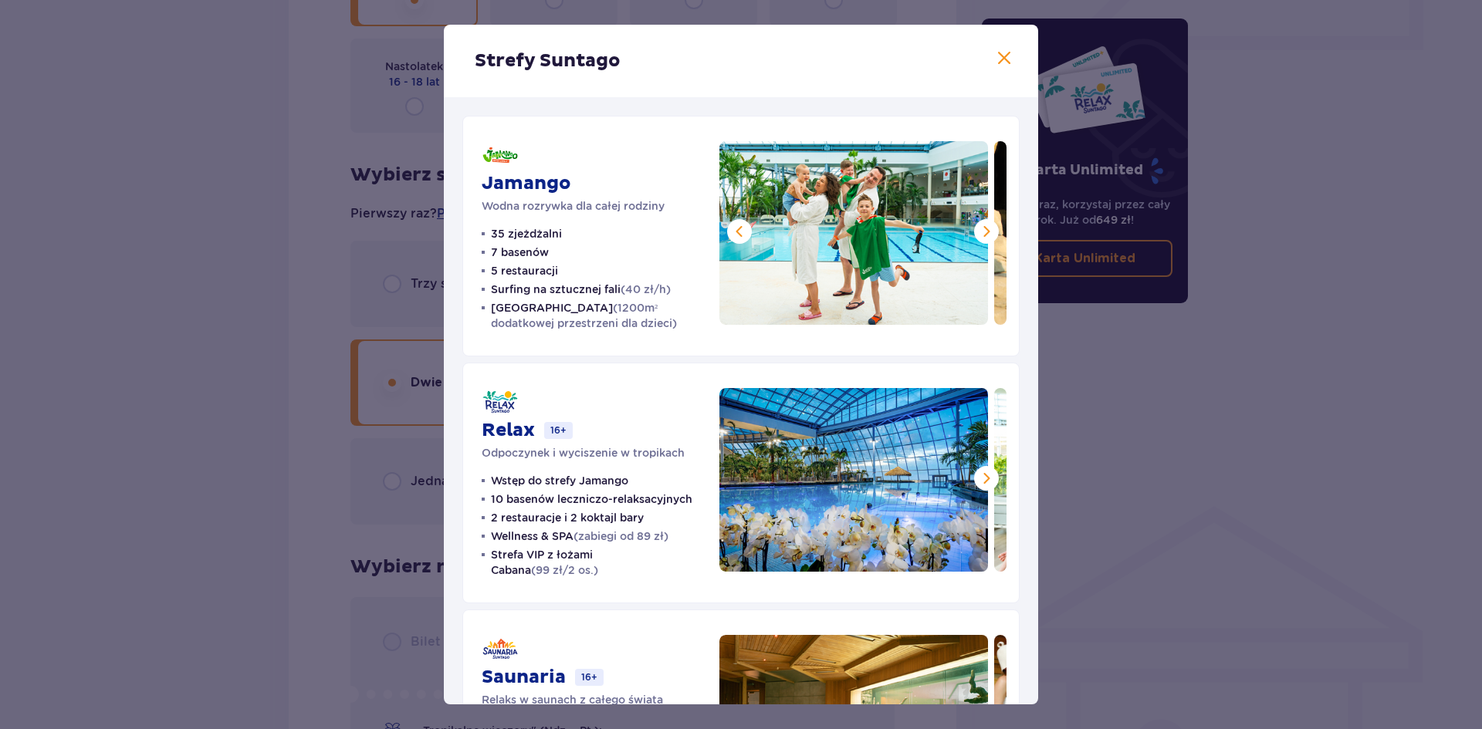
click at [980, 224] on span at bounding box center [986, 231] width 19 height 19
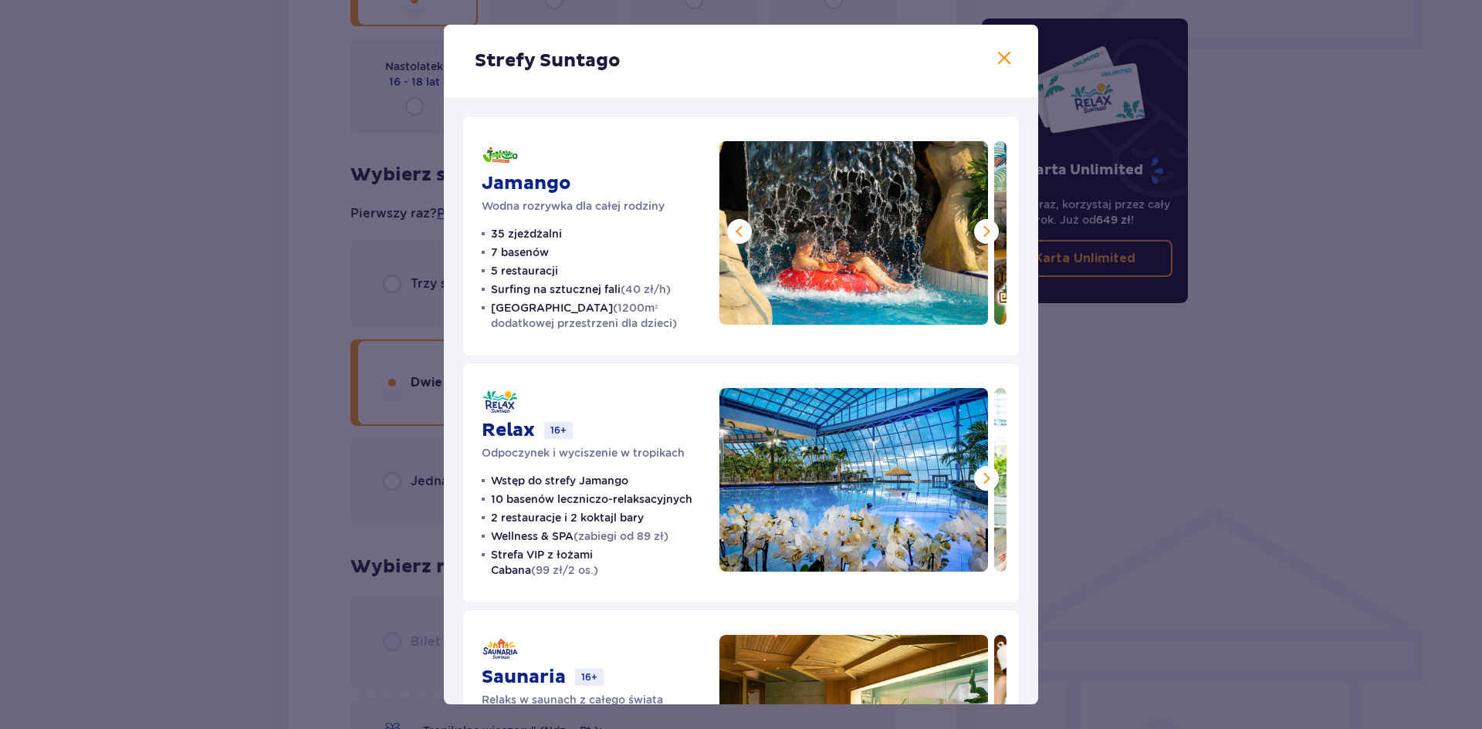
click at [995, 58] on span at bounding box center [1004, 58] width 19 height 19
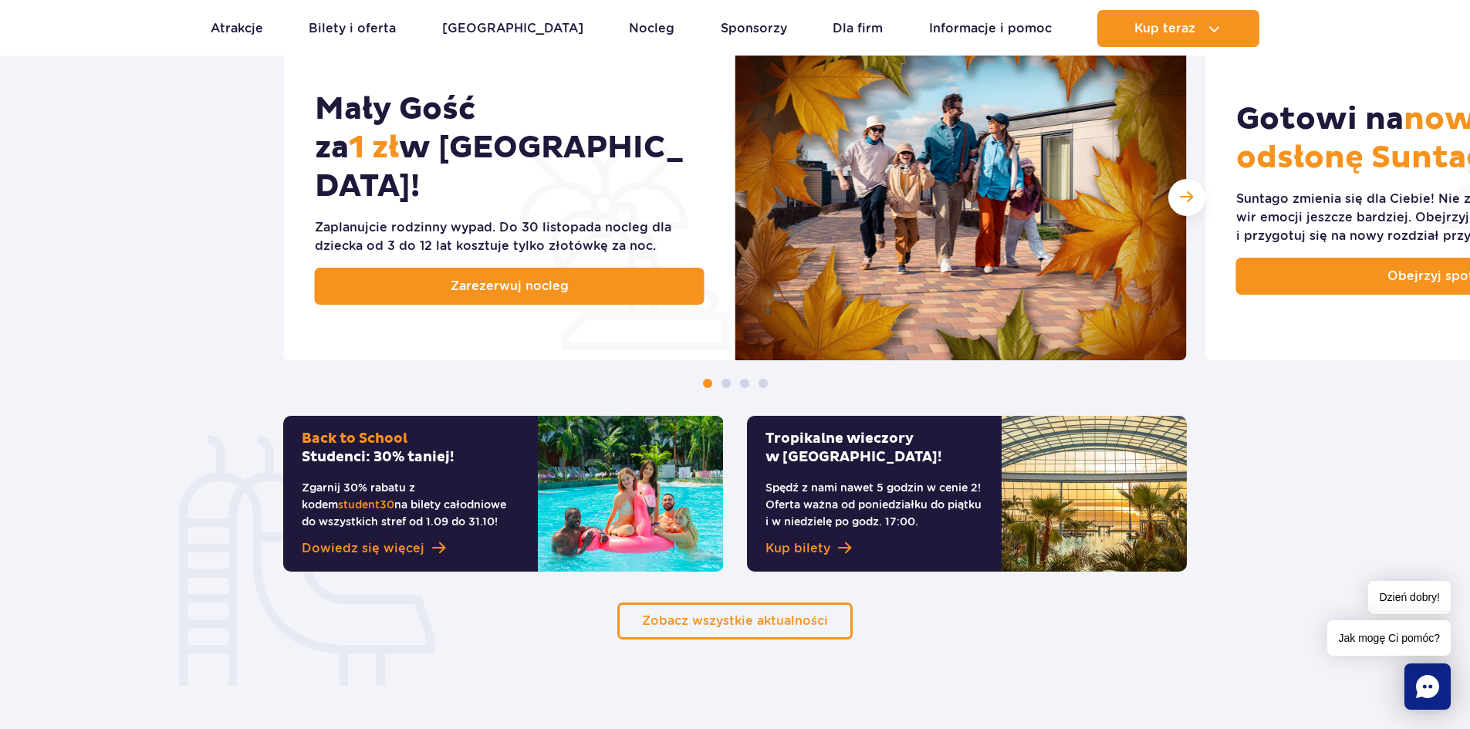
scroll to position [1080, 0]
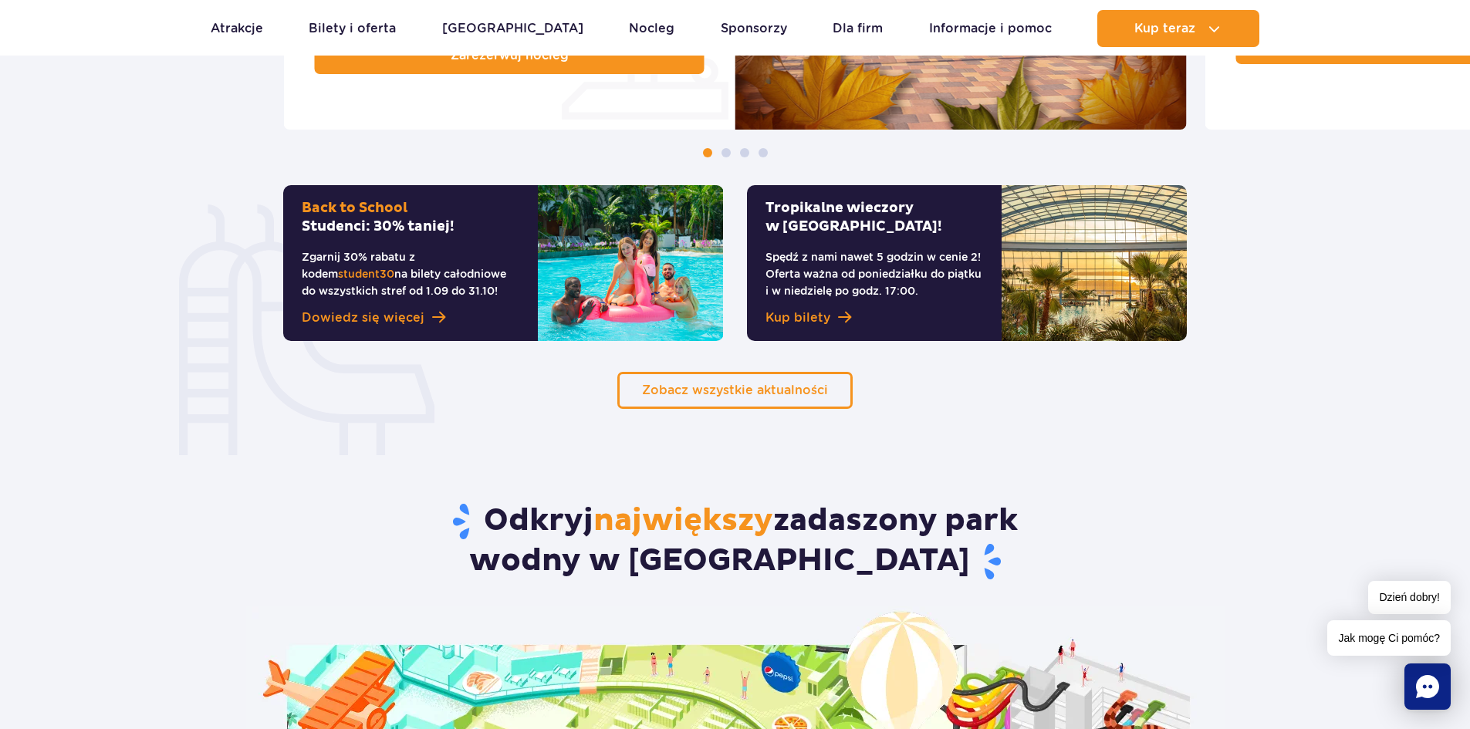
click at [726, 153] on span at bounding box center [726, 152] width 9 height 9
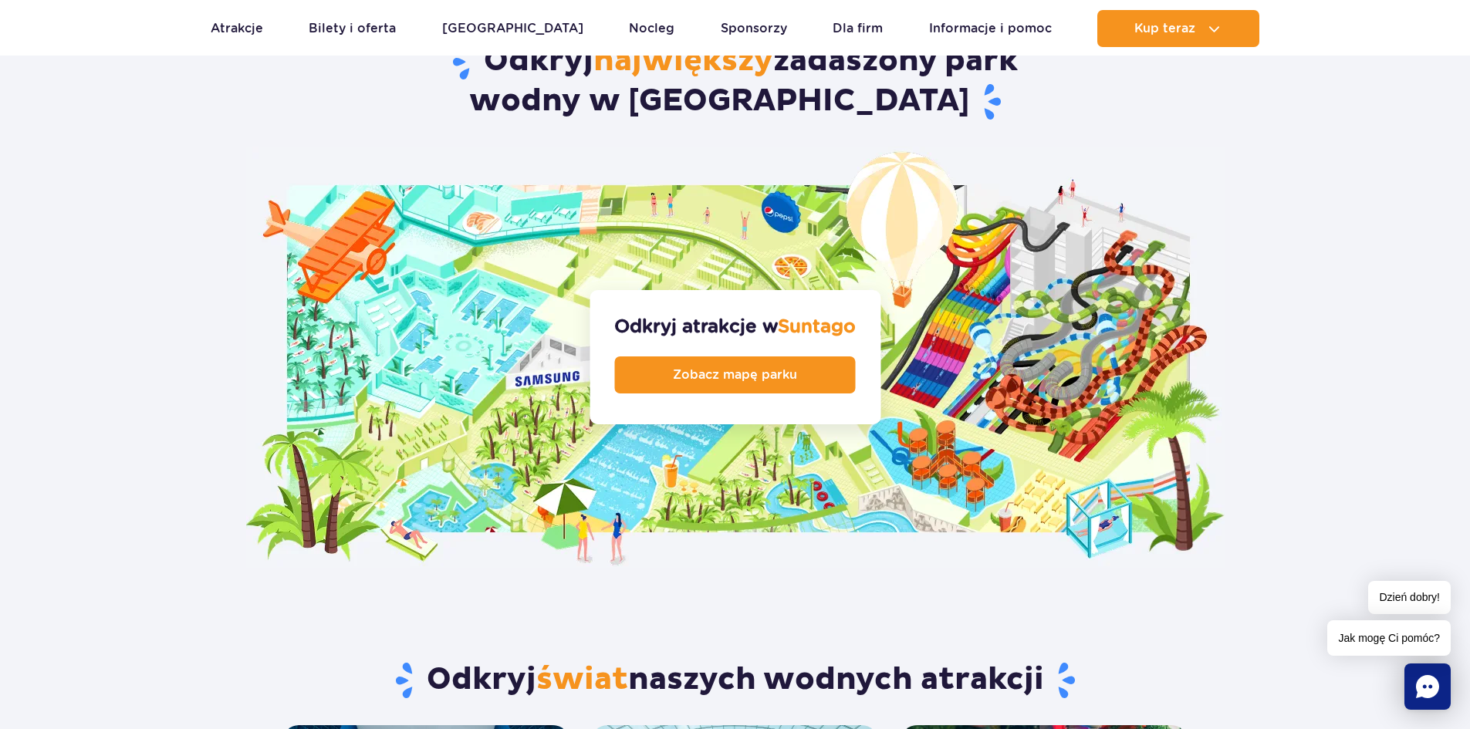
scroll to position [1389, 0]
